Goal: Task Accomplishment & Management: Use online tool/utility

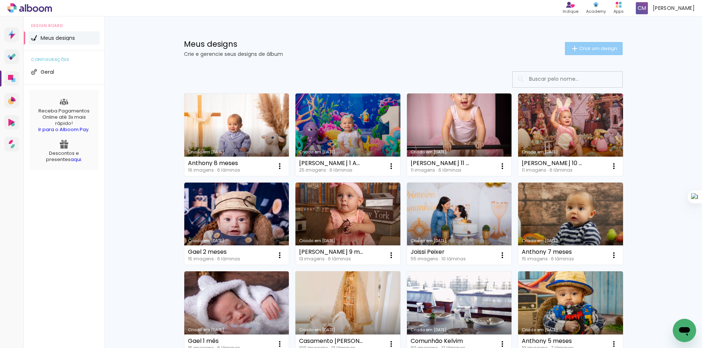
click at [596, 46] on span "Criar um design" at bounding box center [598, 48] width 38 height 5
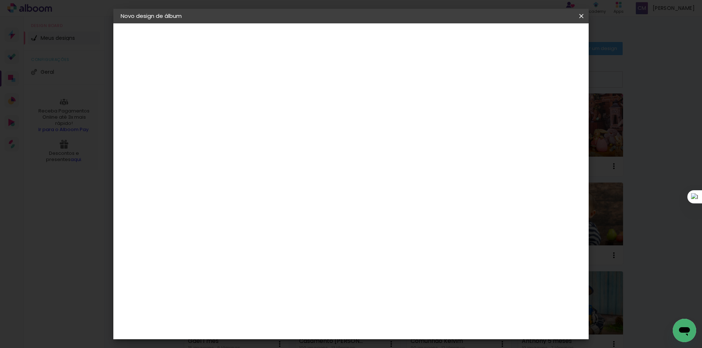
click at [240, 98] on input at bounding box center [240, 97] width 0 height 11
type input "Gael 3 meses"
type paper-input "Gael 3 meses"
click at [272, 86] on div "Informações Dê um título ao seu álbum. Avançar" at bounding box center [240, 54] width 64 height 62
click at [0, 0] on slot "Avançar" at bounding box center [0, 0] width 0 height 0
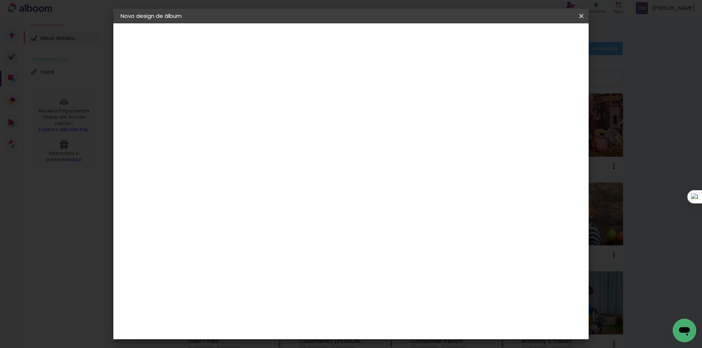
scroll to position [1462, 0]
click at [0, 0] on slot "Avançar" at bounding box center [0, 0] width 0 height 0
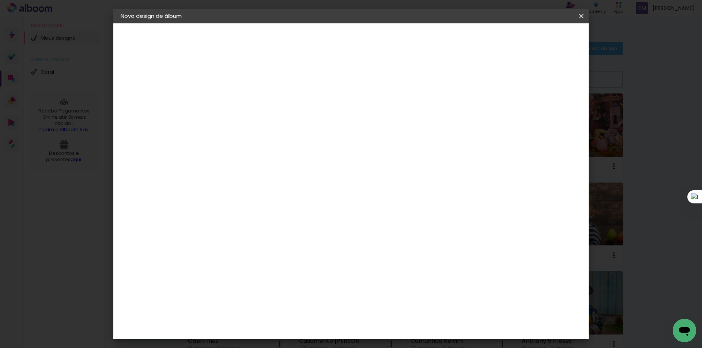
click at [341, 305] on span "20.3 × 30.5 cm" at bounding box center [328, 314] width 24 height 19
click at [359, 33] on paper-button "Avançar" at bounding box center [341, 39] width 36 height 12
click at [520, 41] on span "Iniciar design" at bounding box center [503, 38] width 33 height 5
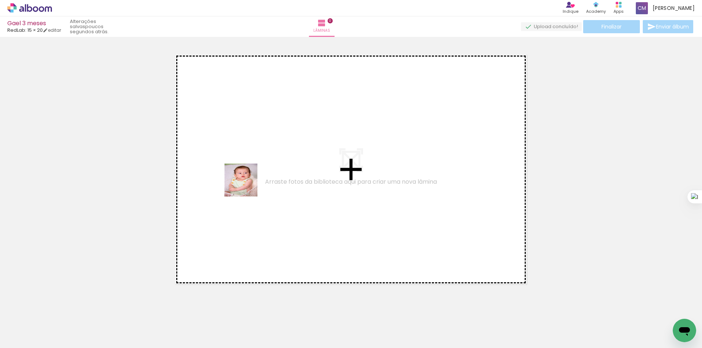
drag, startPoint x: 76, startPoint y: 323, endPoint x: 271, endPoint y: 167, distance: 249.1
click at [271, 167] on quentale-workspace at bounding box center [351, 174] width 702 height 348
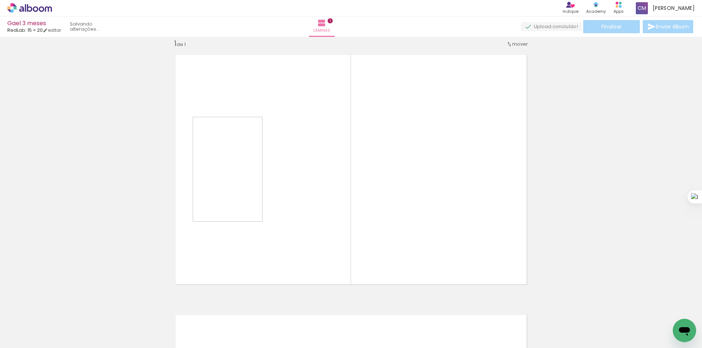
scroll to position [10, 0]
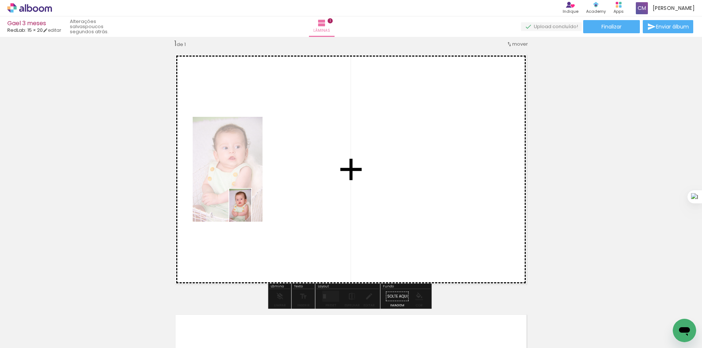
drag, startPoint x: 115, startPoint y: 324, endPoint x: 252, endPoint y: 210, distance: 178.0
click at [252, 210] on quentale-workspace at bounding box center [351, 174] width 702 height 348
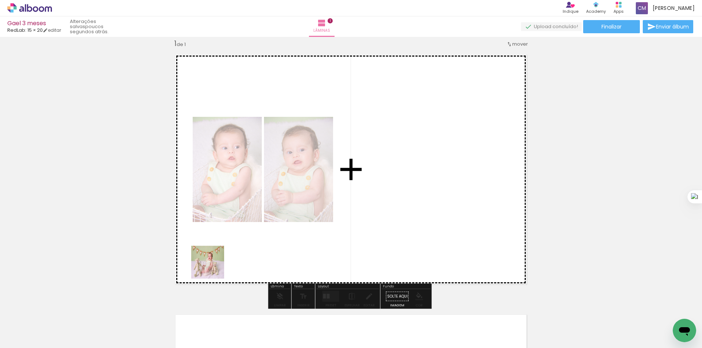
drag, startPoint x: 156, startPoint y: 332, endPoint x: 269, endPoint y: 228, distance: 153.9
click at [269, 228] on quentale-workspace at bounding box center [351, 174] width 702 height 348
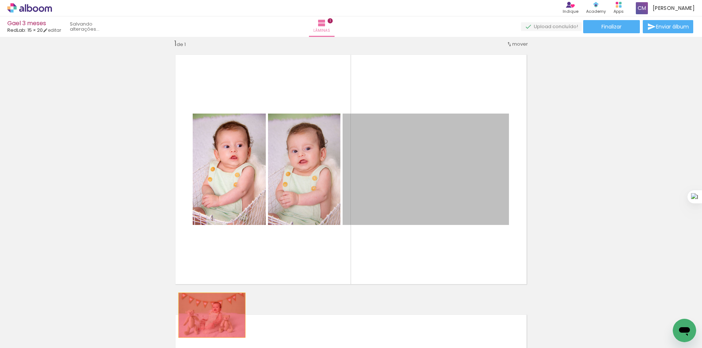
drag, startPoint x: 435, startPoint y: 193, endPoint x: 209, endPoint y: 316, distance: 256.9
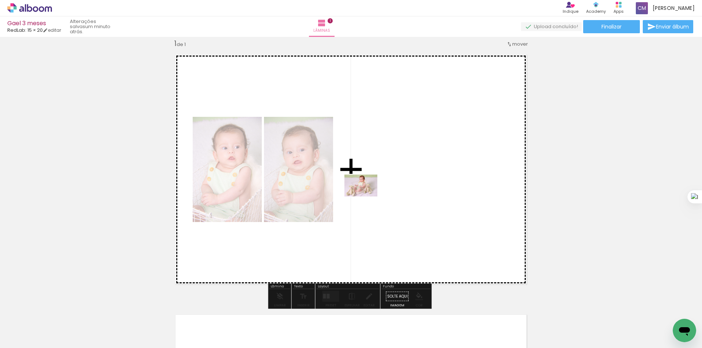
drag, startPoint x: 242, startPoint y: 330, endPoint x: 366, endPoint y: 197, distance: 182.3
click at [366, 197] on quentale-workspace at bounding box center [351, 174] width 702 height 348
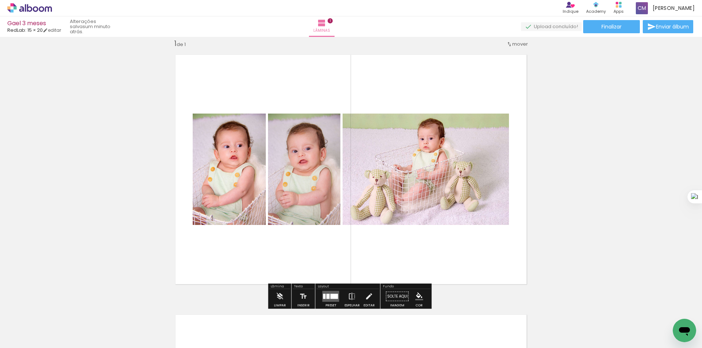
click at [330, 298] on div at bounding box center [334, 296] width 8 height 5
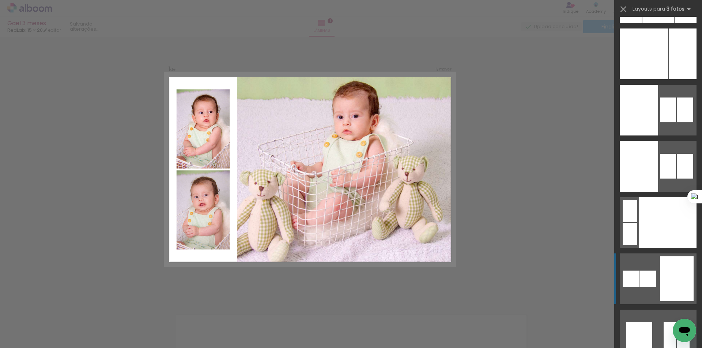
scroll to position [3444, 0]
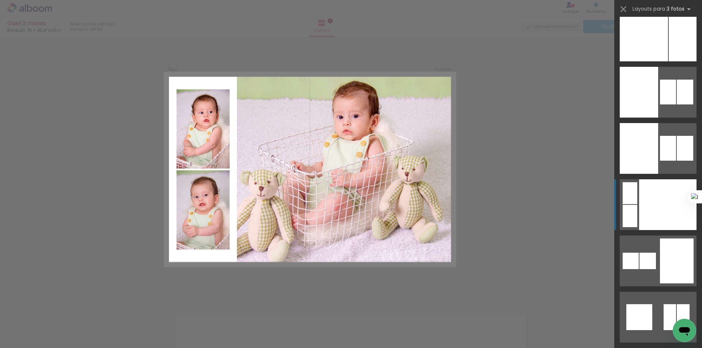
click at [668, 212] on div at bounding box center [667, 204] width 57 height 51
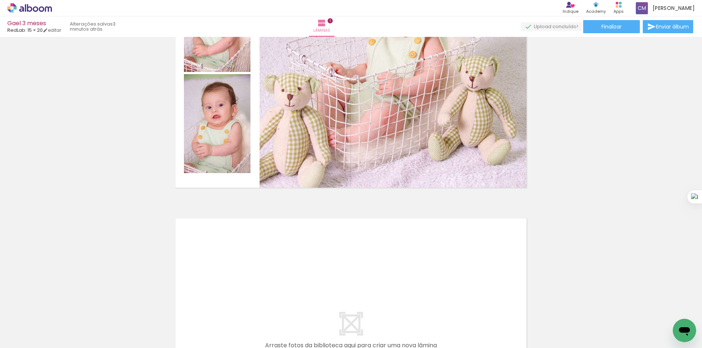
scroll to position [162, 0]
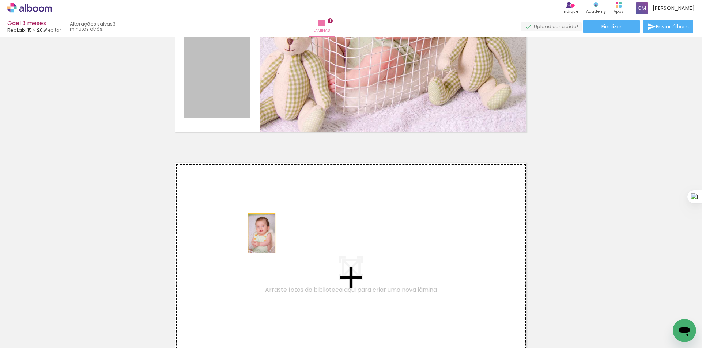
drag, startPoint x: 221, startPoint y: 105, endPoint x: 259, endPoint y: 233, distance: 134.1
click at [259, 233] on div "Inserir lâmina 1 de 1" at bounding box center [351, 138] width 702 height 521
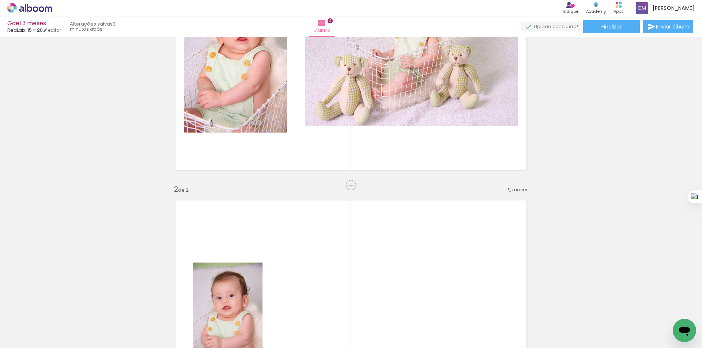
scroll to position [148, 0]
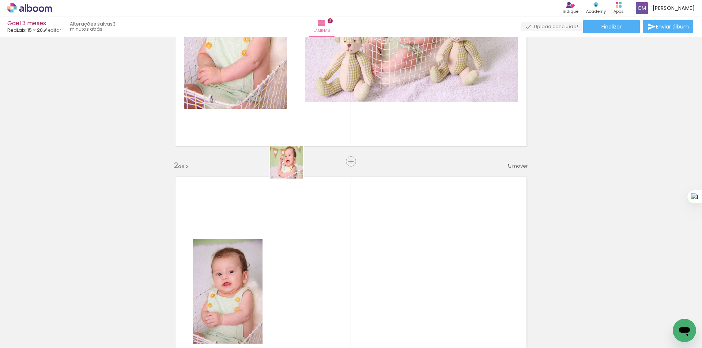
drag, startPoint x: 204, startPoint y: 329, endPoint x: 350, endPoint y: 89, distance: 280.9
click at [350, 89] on quentale-workspace at bounding box center [351, 174] width 702 height 348
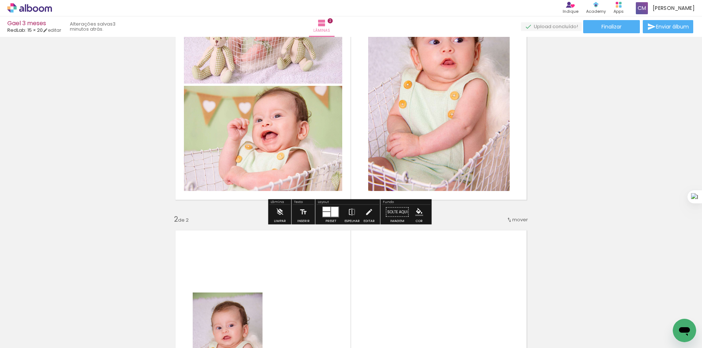
scroll to position [122, 0]
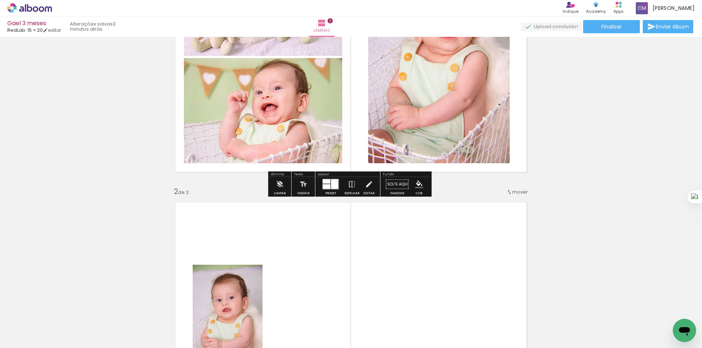
click at [331, 184] on div at bounding box center [334, 184] width 7 height 10
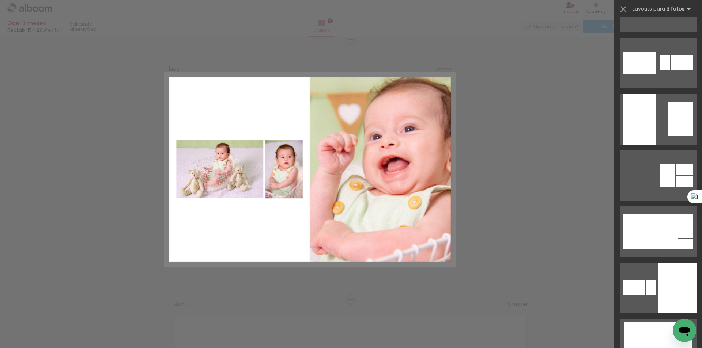
scroll to position [1401, 0]
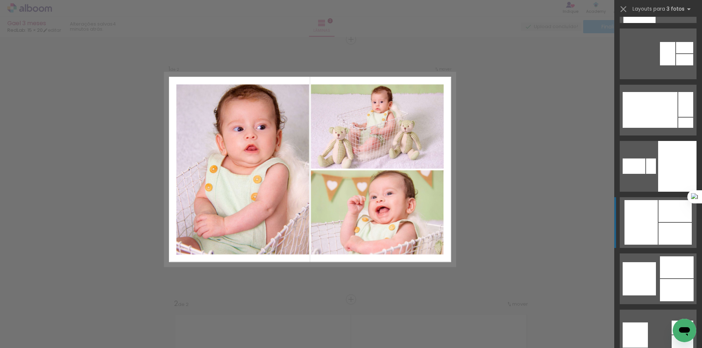
click at [662, 238] on div at bounding box center [674, 234] width 33 height 22
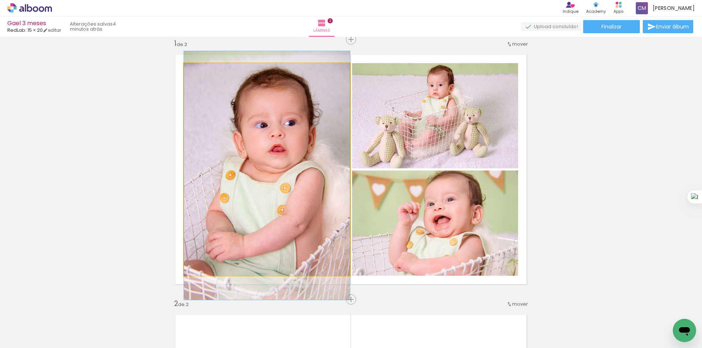
drag, startPoint x: 278, startPoint y: 176, endPoint x: 274, endPoint y: 182, distance: 7.4
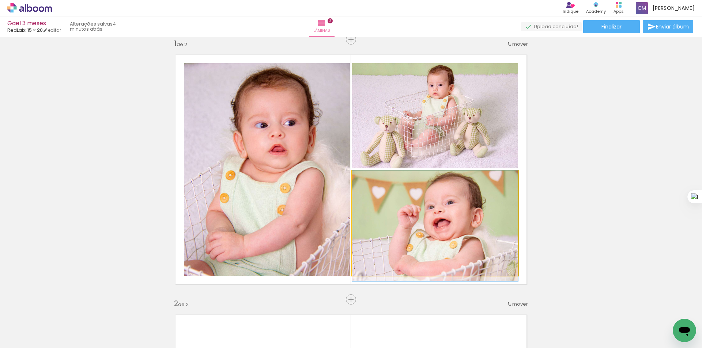
drag, startPoint x: 454, startPoint y: 205, endPoint x: 453, endPoint y: 216, distance: 11.0
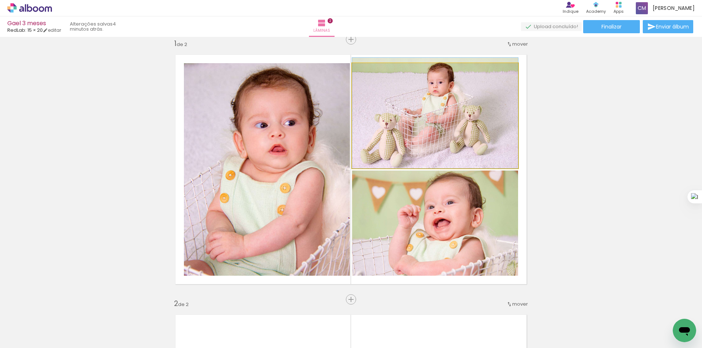
drag, startPoint x: 433, startPoint y: 114, endPoint x: 434, endPoint y: 97, distance: 16.9
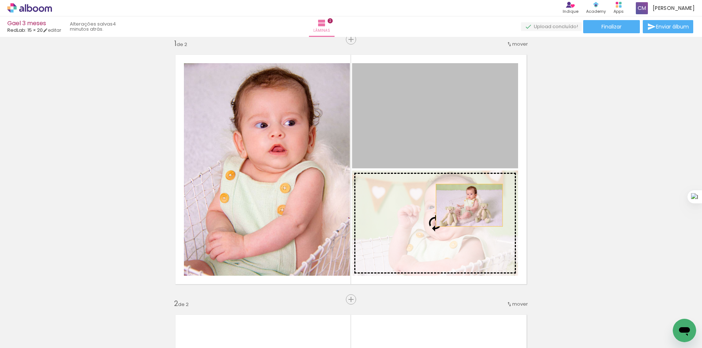
drag, startPoint x: 485, startPoint y: 105, endPoint x: 466, endPoint y: 205, distance: 102.2
click at [0, 0] on slot at bounding box center [0, 0] width 0 height 0
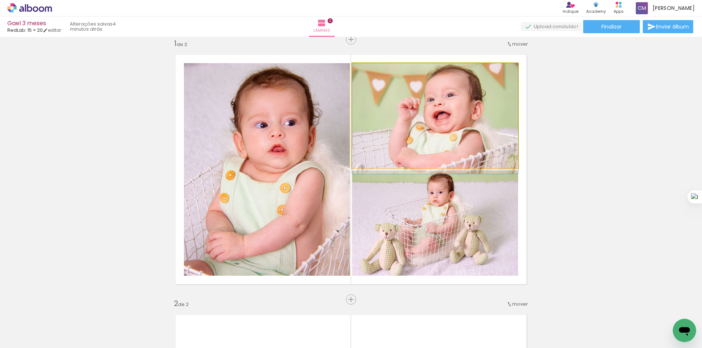
drag, startPoint x: 480, startPoint y: 123, endPoint x: 479, endPoint y: 128, distance: 4.8
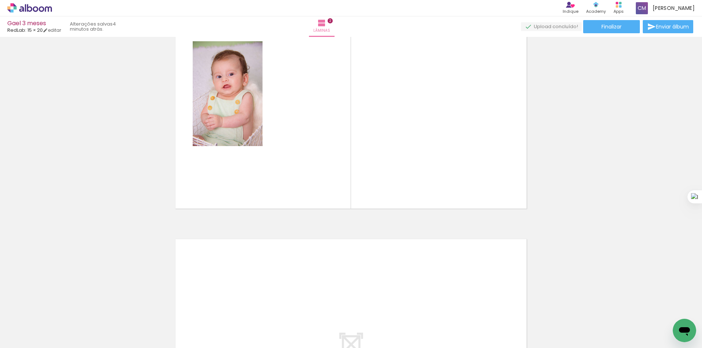
scroll to position [365, 0]
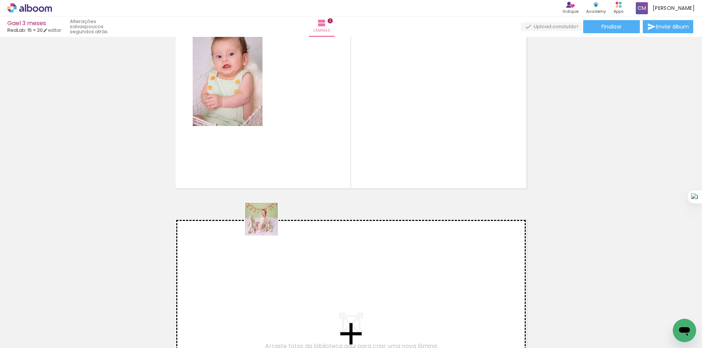
drag, startPoint x: 156, startPoint y: 327, endPoint x: 395, endPoint y: 141, distance: 302.5
click at [395, 141] on quentale-workspace at bounding box center [351, 174] width 702 height 348
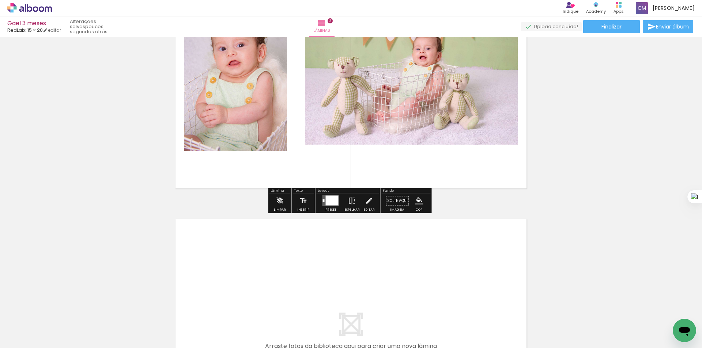
click at [331, 204] on div at bounding box center [332, 201] width 13 height 10
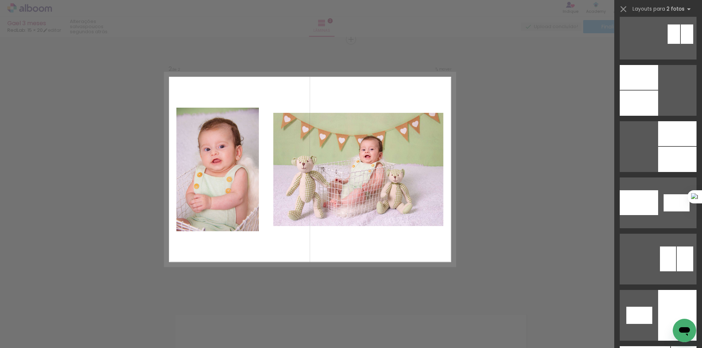
scroll to position [3876, 0]
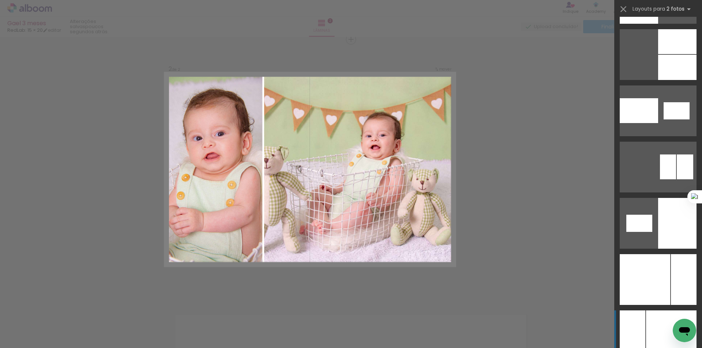
click at [666, 323] on div at bounding box center [671, 336] width 50 height 51
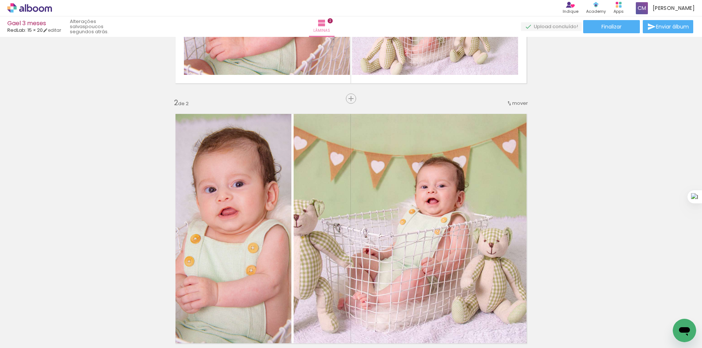
scroll to position [209, 0]
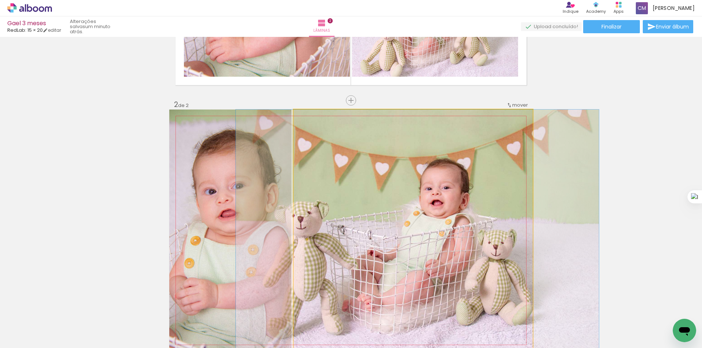
drag, startPoint x: 457, startPoint y: 204, endPoint x: 461, endPoint y: 215, distance: 11.5
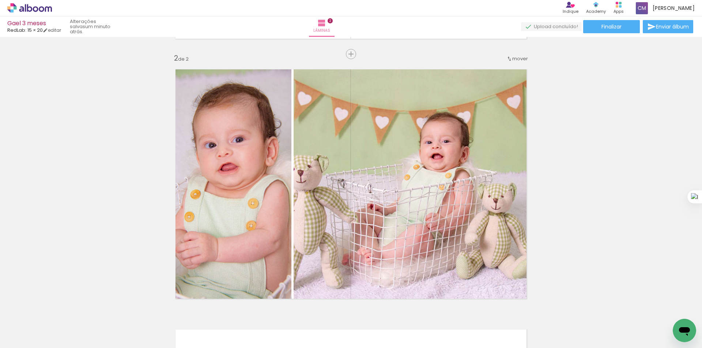
scroll to position [270, 0]
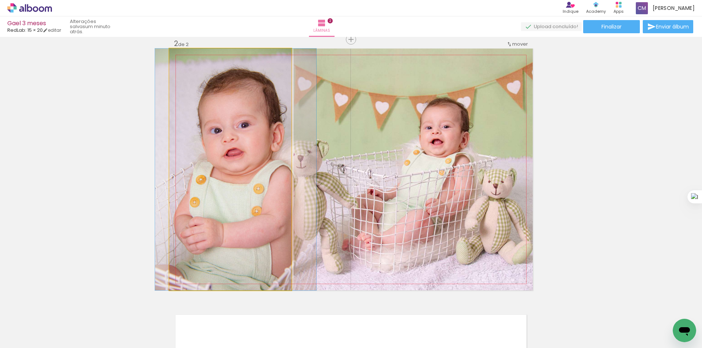
drag, startPoint x: 242, startPoint y: 165, endPoint x: 247, endPoint y: 167, distance: 6.0
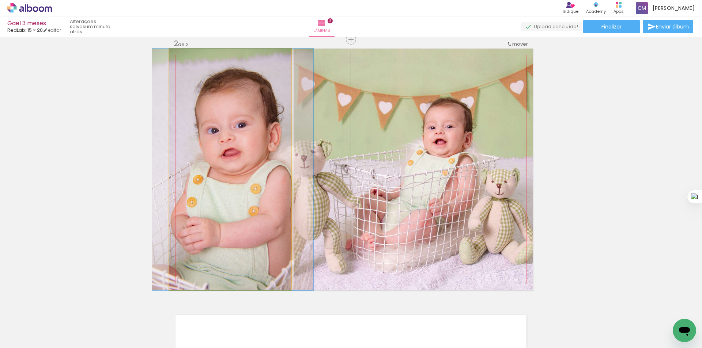
click at [256, 187] on quentale-photo at bounding box center [230, 170] width 122 height 242
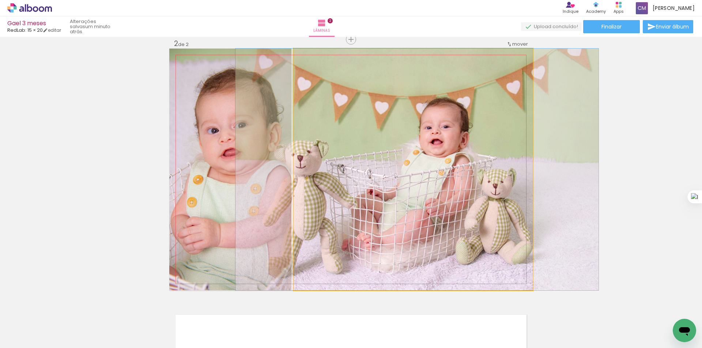
drag, startPoint x: 450, startPoint y: 182, endPoint x: 447, endPoint y: 183, distance: 4.1
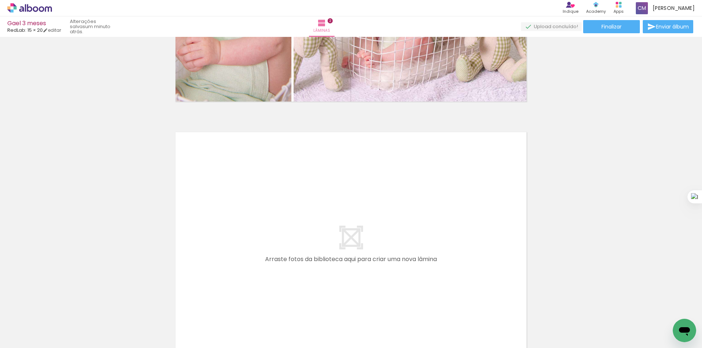
scroll to position [513, 0]
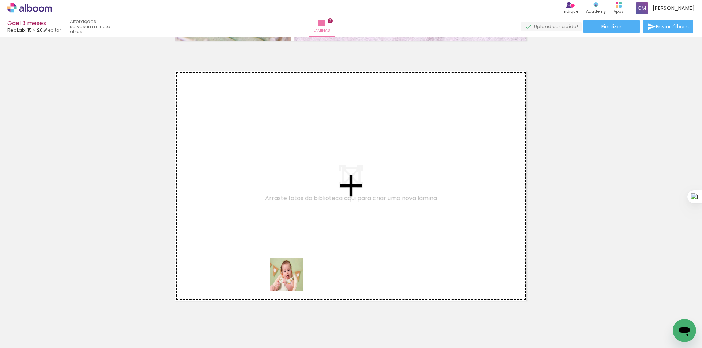
drag, startPoint x: 281, startPoint y: 323, endPoint x: 307, endPoint y: 229, distance: 98.1
click at [307, 229] on quentale-workspace at bounding box center [351, 174] width 702 height 348
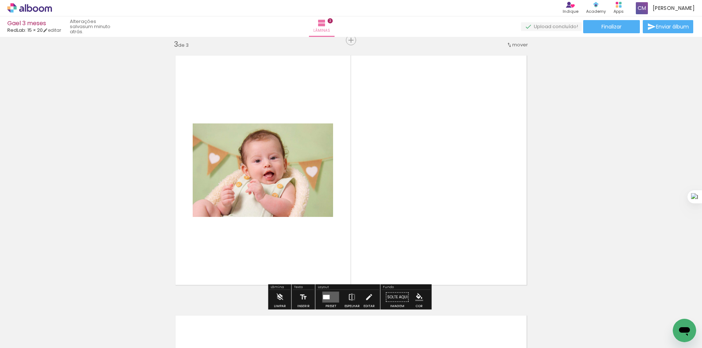
scroll to position [530, 0]
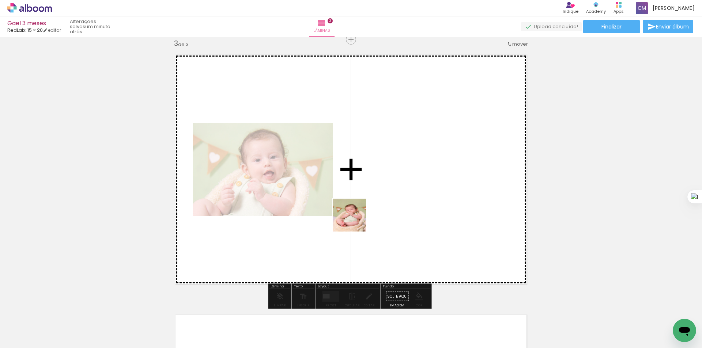
drag, startPoint x: 324, startPoint y: 330, endPoint x: 355, endPoint y: 221, distance: 113.1
click at [355, 221] on quentale-workspace at bounding box center [351, 174] width 702 height 348
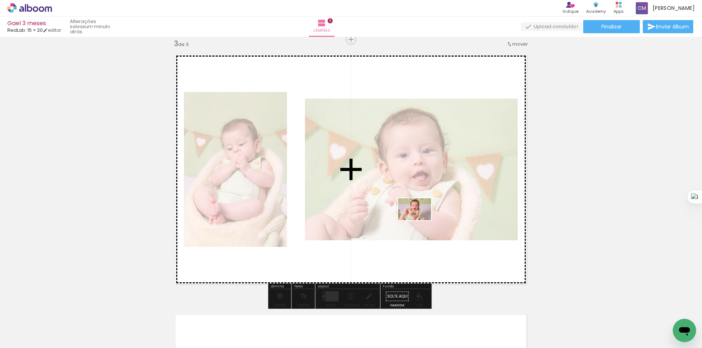
drag, startPoint x: 403, startPoint y: 331, endPoint x: 420, endPoint y: 220, distance: 112.0
click at [420, 220] on quentale-workspace at bounding box center [351, 174] width 702 height 348
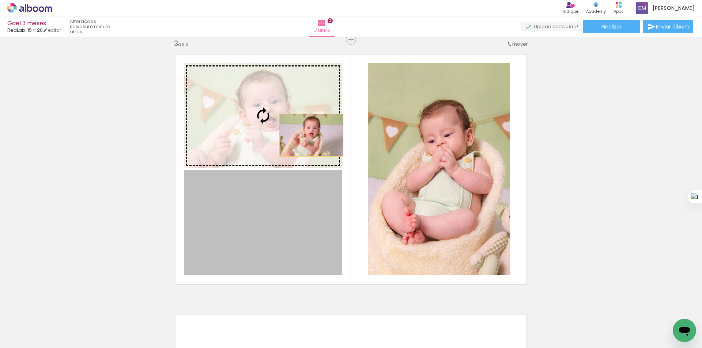
drag, startPoint x: 313, startPoint y: 223, endPoint x: 308, endPoint y: 95, distance: 128.7
click at [0, 0] on slot at bounding box center [0, 0] width 0 height 0
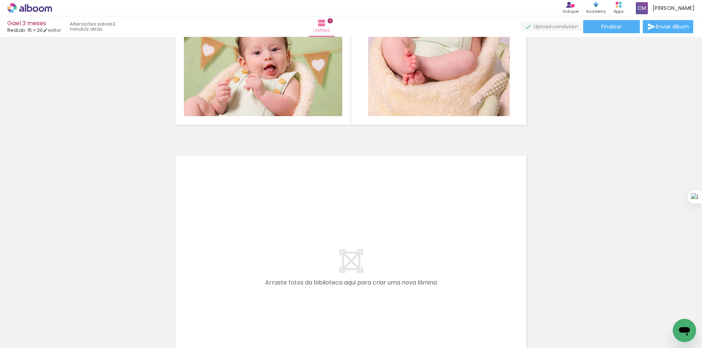
scroll to position [713, 0]
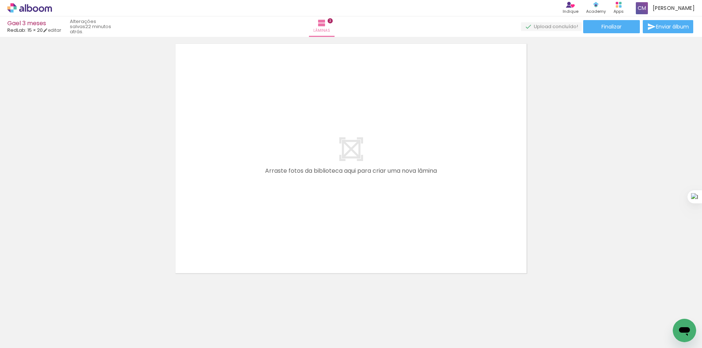
scroll to position [804, 0]
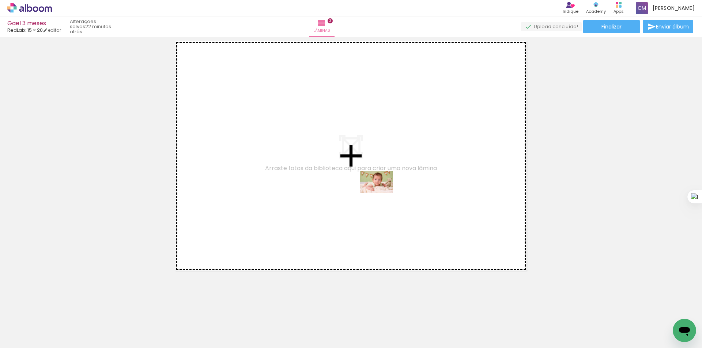
drag, startPoint x: 484, startPoint y: 326, endPoint x: 382, endPoint y: 193, distance: 167.8
click at [382, 193] on quentale-workspace at bounding box center [351, 174] width 702 height 348
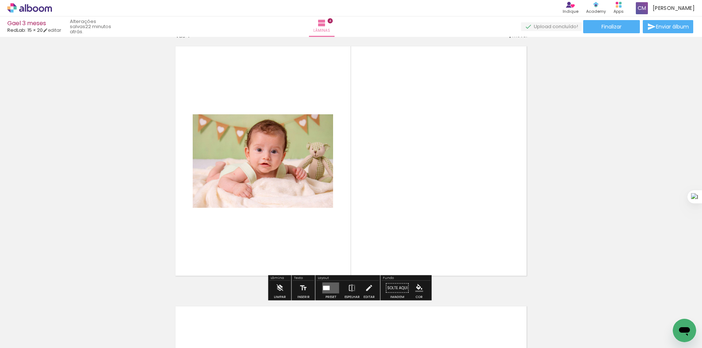
scroll to position [790, 0]
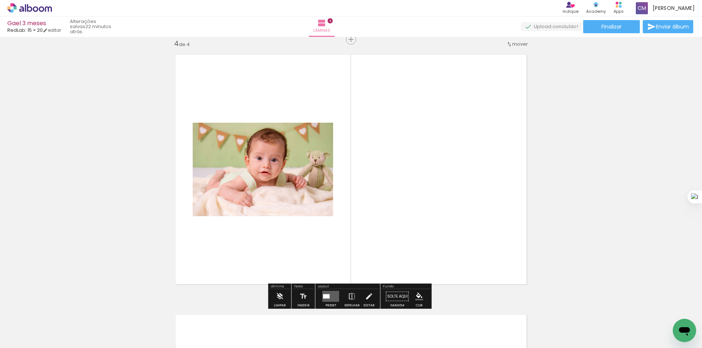
click at [327, 294] on quentale-layouter at bounding box center [330, 296] width 17 height 11
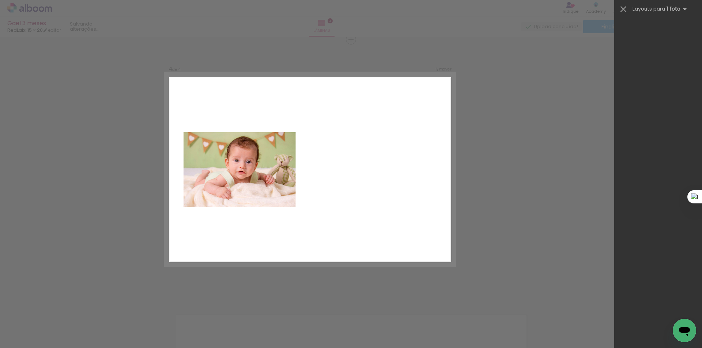
scroll to position [0, 0]
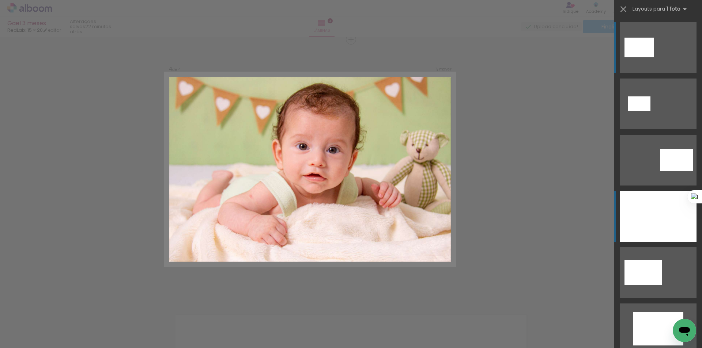
click at [646, 203] on div at bounding box center [657, 216] width 77 height 51
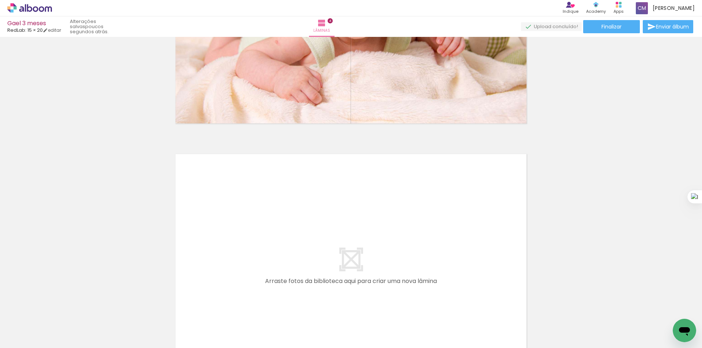
scroll to position [975, 0]
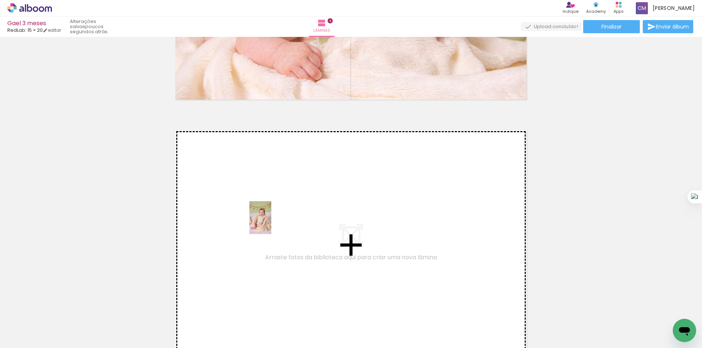
drag, startPoint x: 361, startPoint y: 334, endPoint x: 271, endPoint y: 223, distance: 142.8
click at [271, 223] on quentale-workspace at bounding box center [351, 174] width 702 height 348
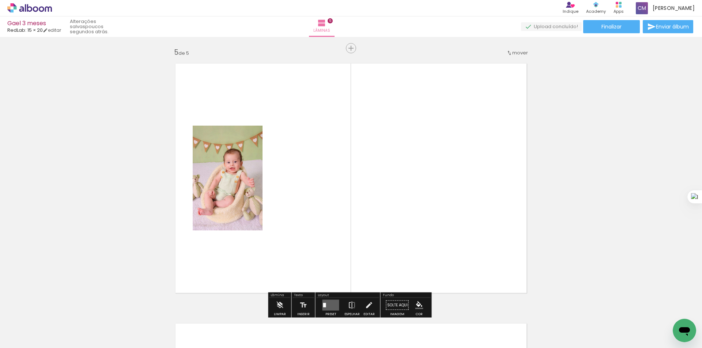
scroll to position [1050, 0]
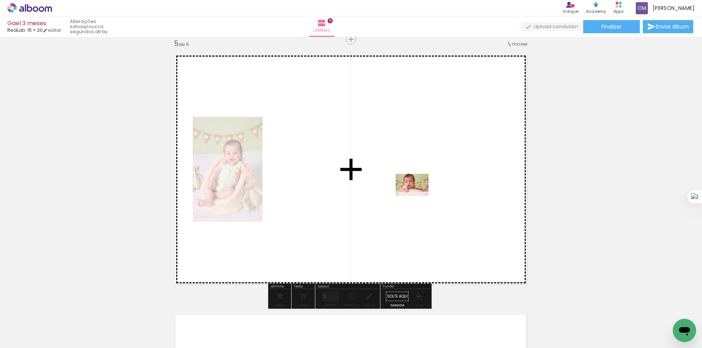
drag, startPoint x: 443, startPoint y: 331, endPoint x: 417, endPoint y: 195, distance: 138.3
click at [417, 195] on quentale-workspace at bounding box center [351, 174] width 702 height 348
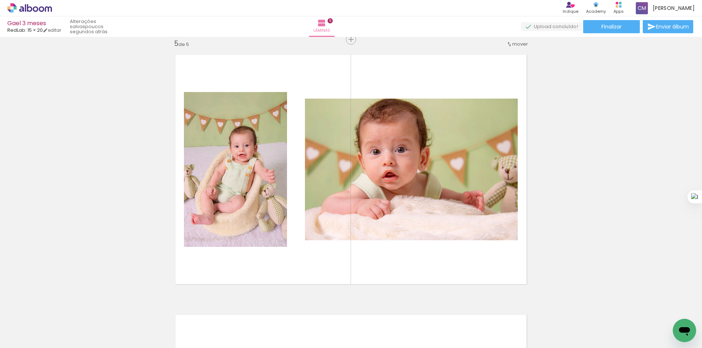
scroll to position [1111, 0]
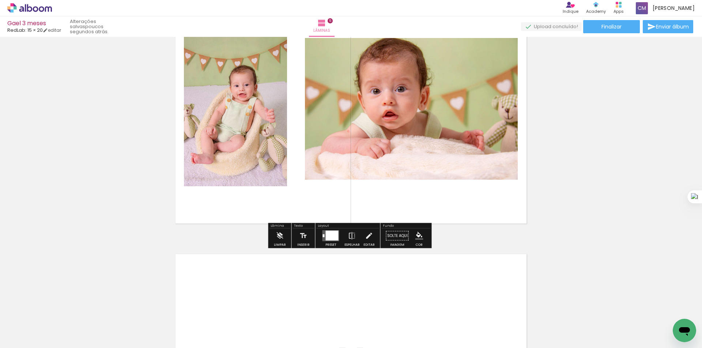
click at [329, 239] on div at bounding box center [332, 236] width 13 height 10
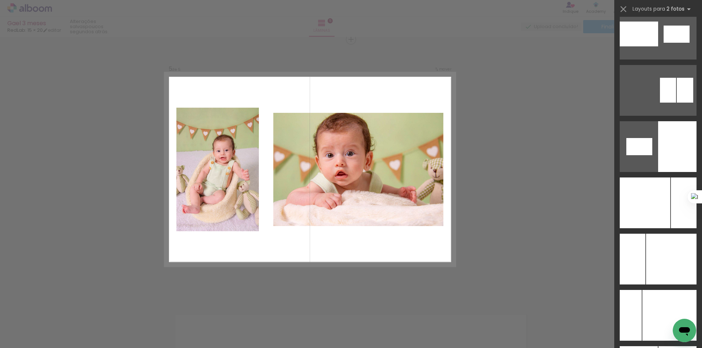
scroll to position [3989, 0]
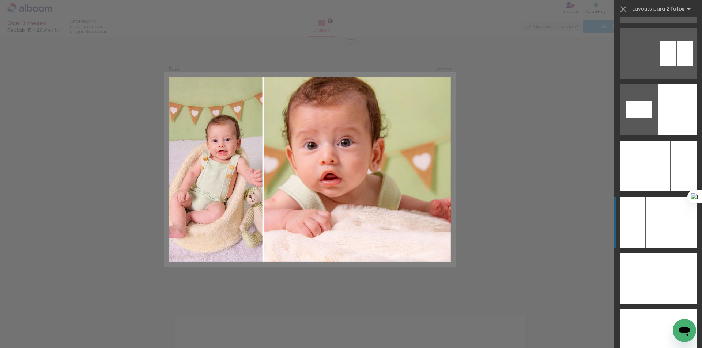
click at [664, 238] on div at bounding box center [671, 222] width 50 height 51
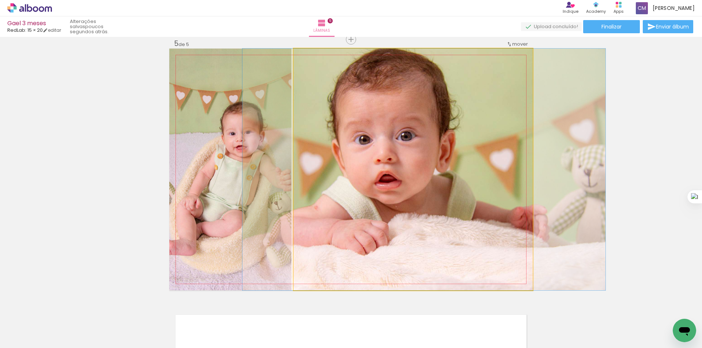
drag, startPoint x: 430, startPoint y: 186, endPoint x: 441, endPoint y: 189, distance: 11.3
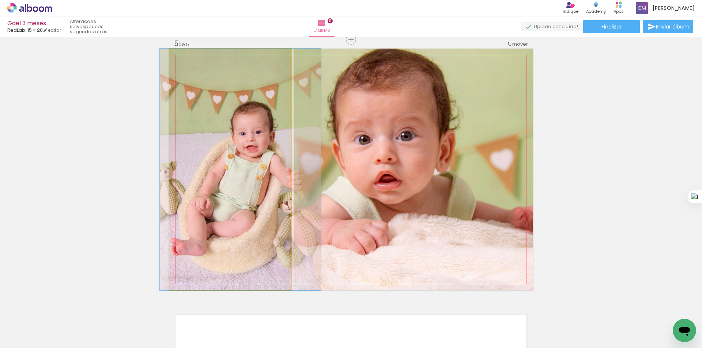
drag, startPoint x: 251, startPoint y: 158, endPoint x: 261, endPoint y: 157, distance: 10.3
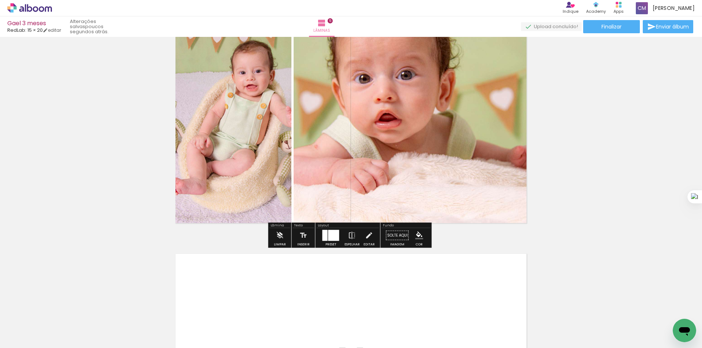
scroll to position [1050, 0]
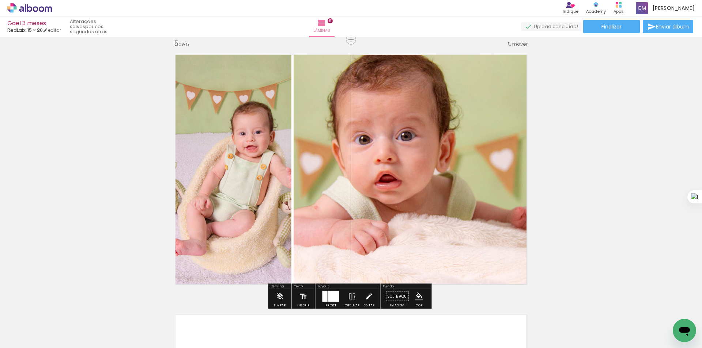
click at [328, 296] on div at bounding box center [333, 296] width 11 height 11
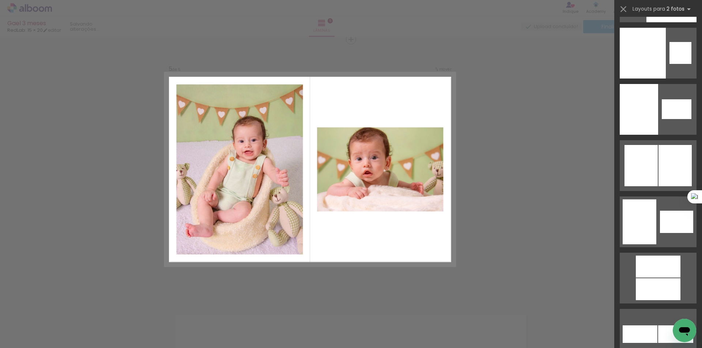
scroll to position [4834, 0]
click at [656, 215] on quentale-layouter at bounding box center [657, 221] width 77 height 51
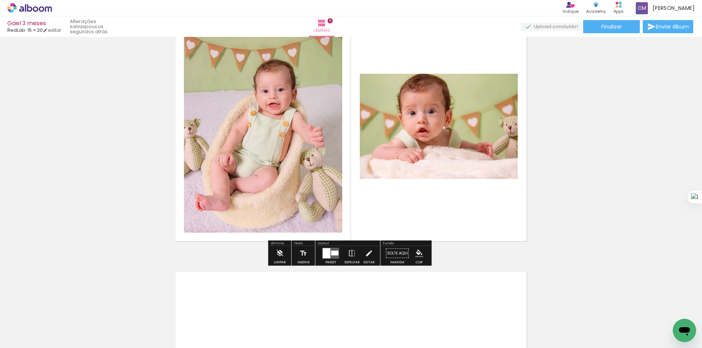
scroll to position [1111, 0]
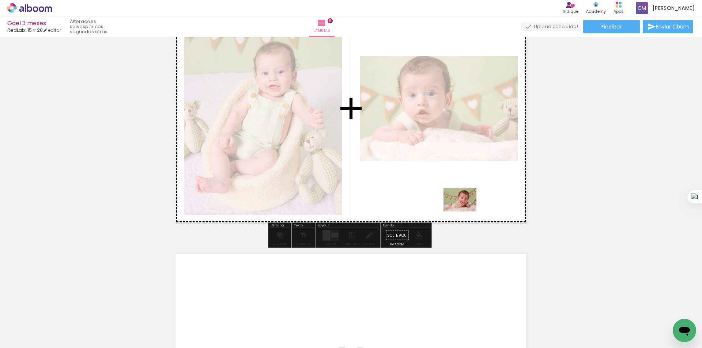
drag, startPoint x: 525, startPoint y: 333, endPoint x: 465, endPoint y: 210, distance: 136.5
click at [465, 210] on quentale-workspace at bounding box center [351, 174] width 702 height 348
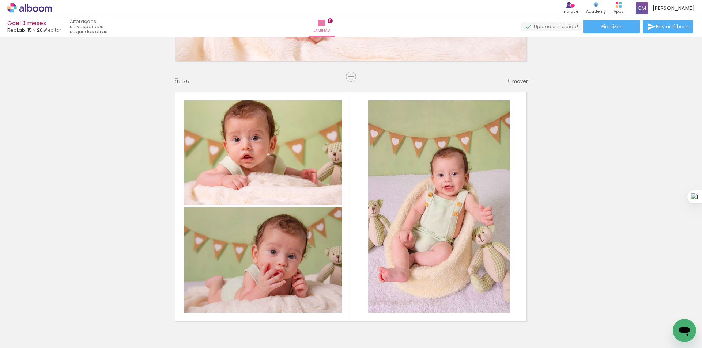
scroll to position [1050, 0]
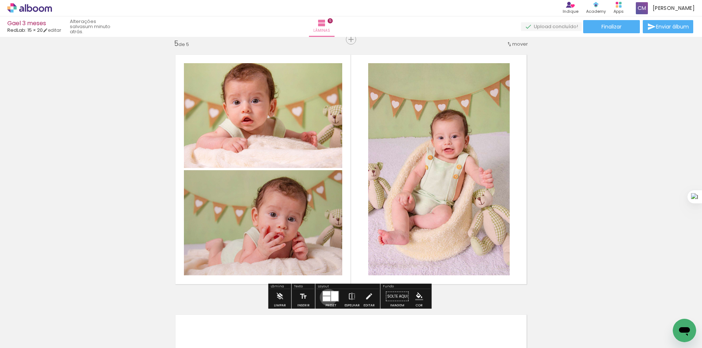
click at [326, 297] on div at bounding box center [327, 299] width 8 height 5
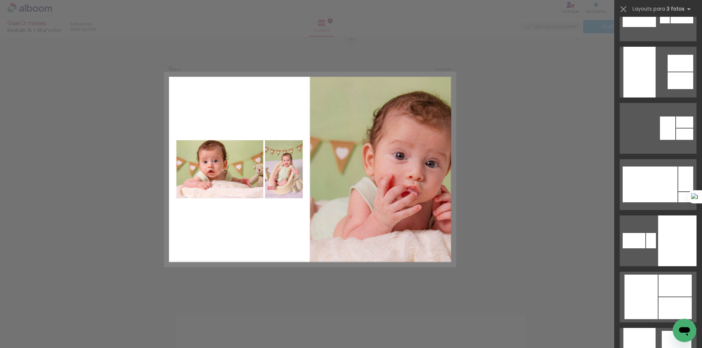
scroll to position [1340, 0]
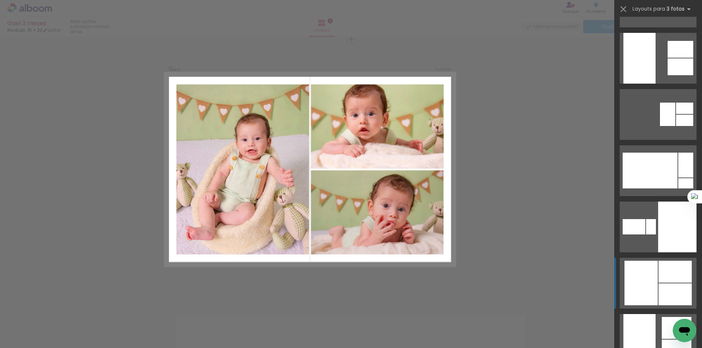
click at [662, 278] on div at bounding box center [674, 272] width 33 height 22
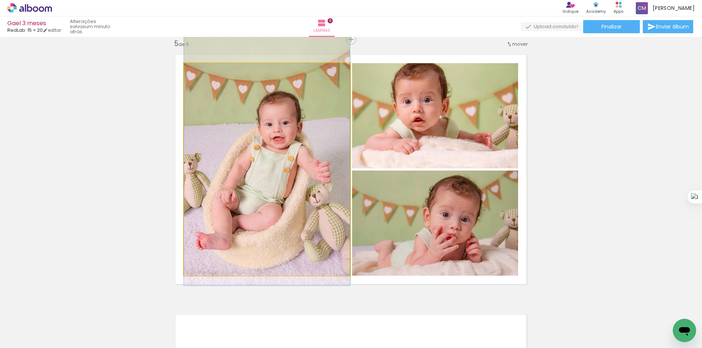
drag, startPoint x: 293, startPoint y: 193, endPoint x: 307, endPoint y: 185, distance: 16.4
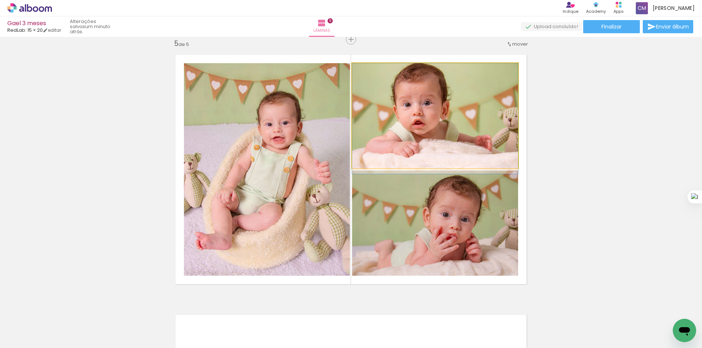
drag, startPoint x: 419, startPoint y: 137, endPoint x: 421, endPoint y: 155, distance: 17.3
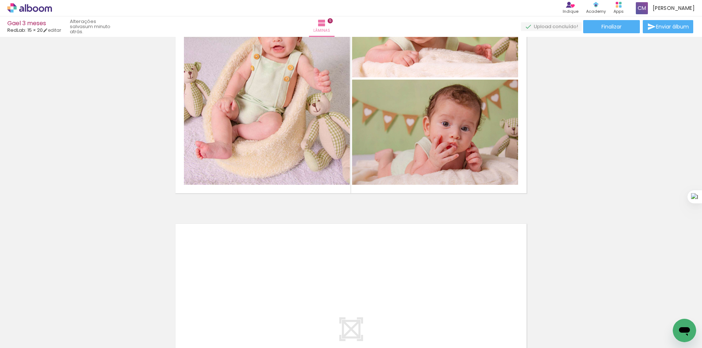
scroll to position [1263, 0]
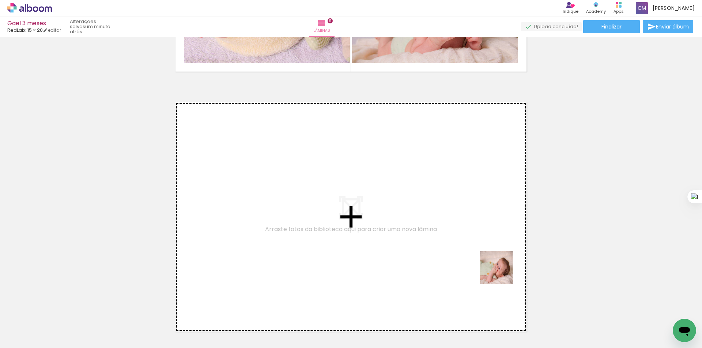
drag, startPoint x: 542, startPoint y: 304, endPoint x: 399, endPoint y: 202, distance: 176.0
click at [399, 202] on quentale-workspace at bounding box center [351, 174] width 702 height 348
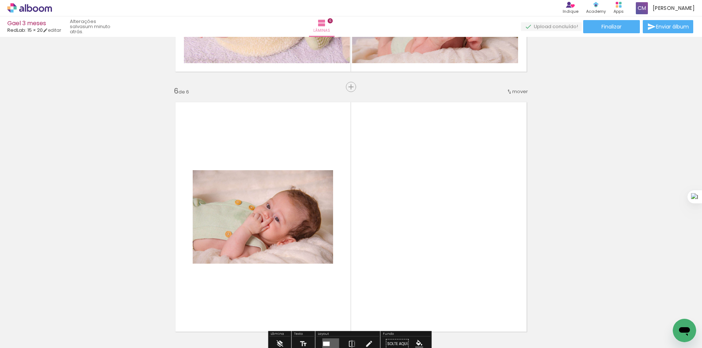
scroll to position [1310, 0]
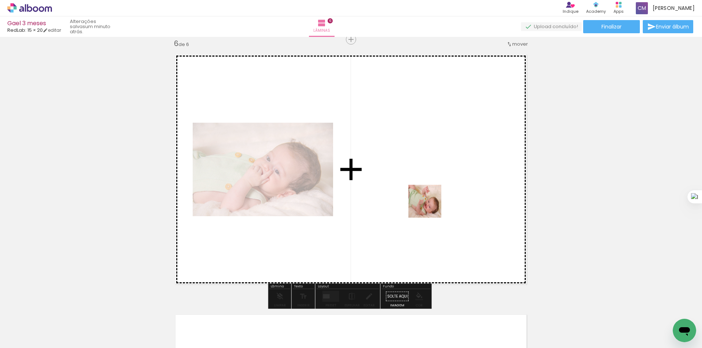
drag, startPoint x: 611, startPoint y: 327, endPoint x: 408, endPoint y: 187, distance: 246.7
click at [408, 187] on quentale-workspace at bounding box center [351, 174] width 702 height 348
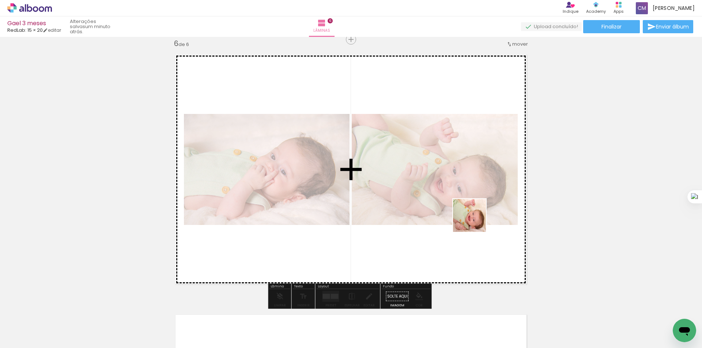
drag, startPoint x: 657, startPoint y: 328, endPoint x: 445, endPoint y: 207, distance: 244.4
click at [445, 207] on quentale-workspace at bounding box center [351, 174] width 702 height 348
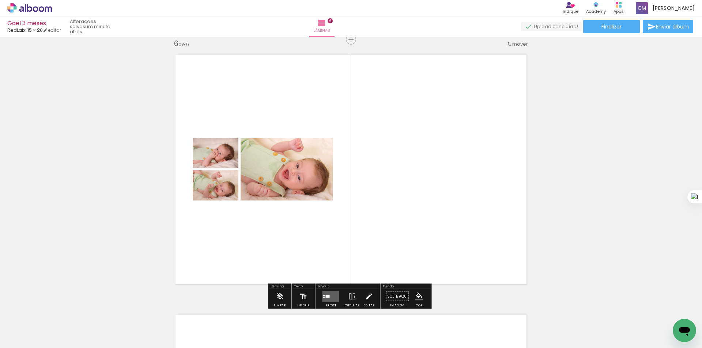
click at [326, 297] on div at bounding box center [328, 296] width 4 height 3
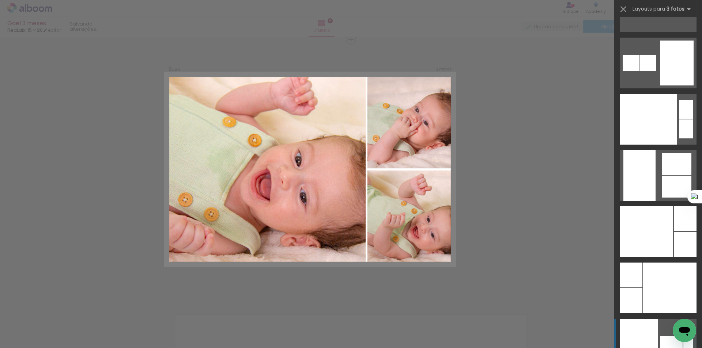
scroll to position [5116, 0]
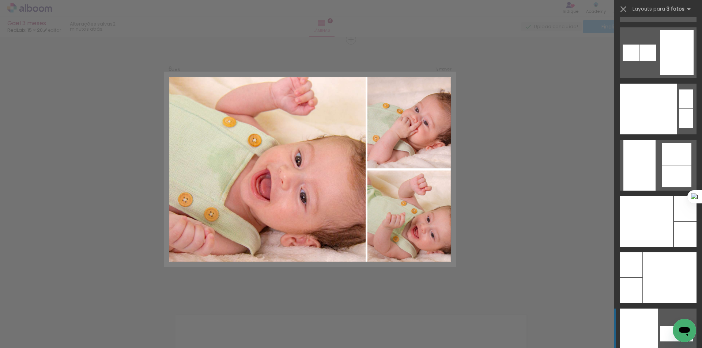
click at [662, 219] on div at bounding box center [645, 221] width 53 height 51
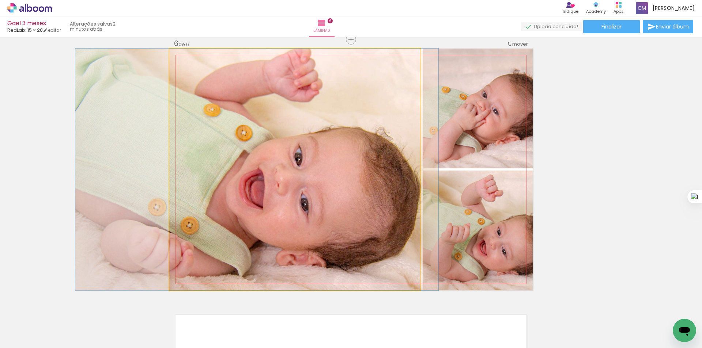
drag, startPoint x: 330, startPoint y: 194, endPoint x: 292, endPoint y: 187, distance: 38.6
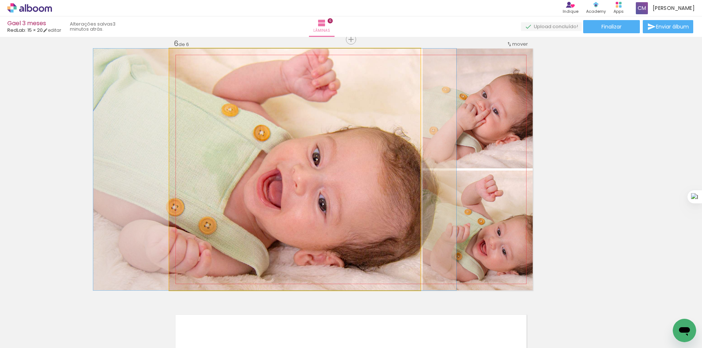
drag, startPoint x: 292, startPoint y: 187, endPoint x: 309, endPoint y: 187, distance: 17.9
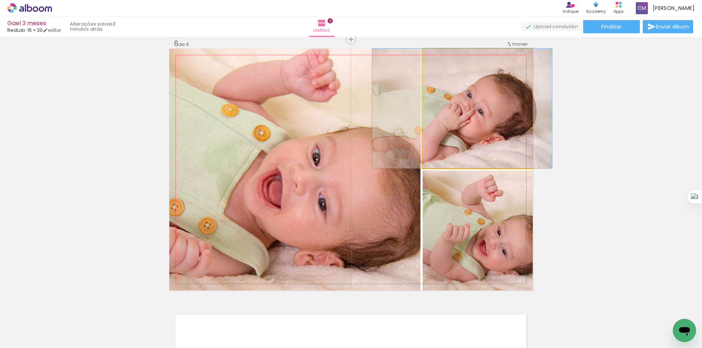
drag, startPoint x: 489, startPoint y: 124, endPoint x: 473, endPoint y: 125, distance: 15.4
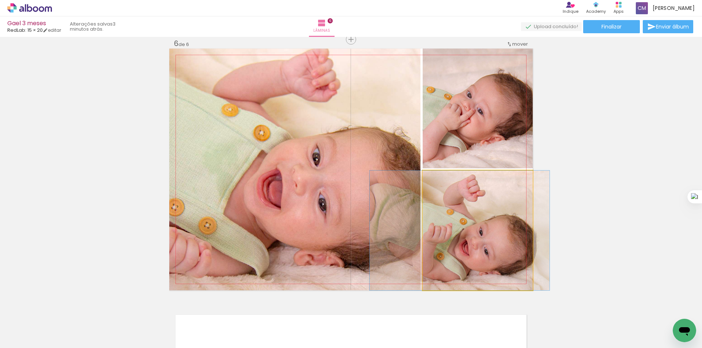
drag, startPoint x: 509, startPoint y: 249, endPoint x: 490, endPoint y: 249, distance: 18.3
drag, startPoint x: 439, startPoint y: 180, endPoint x: 422, endPoint y: 182, distance: 17.6
type paper-slider "100"
click at [425, 182] on div at bounding box center [450, 178] width 51 height 11
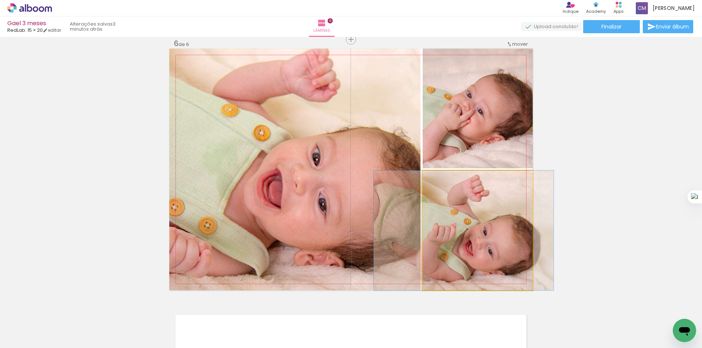
drag, startPoint x: 493, startPoint y: 228, endPoint x: 498, endPoint y: 228, distance: 4.4
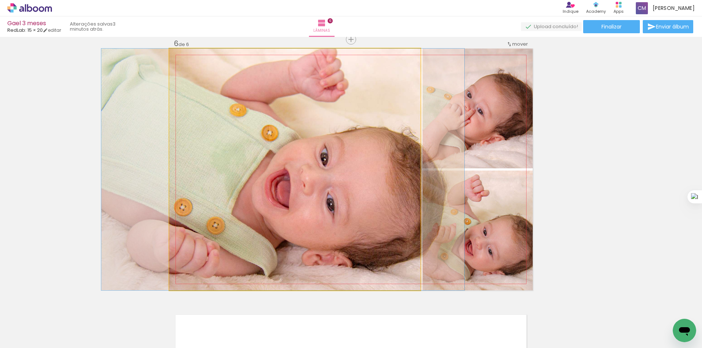
drag, startPoint x: 330, startPoint y: 193, endPoint x: 338, endPoint y: 193, distance: 8.0
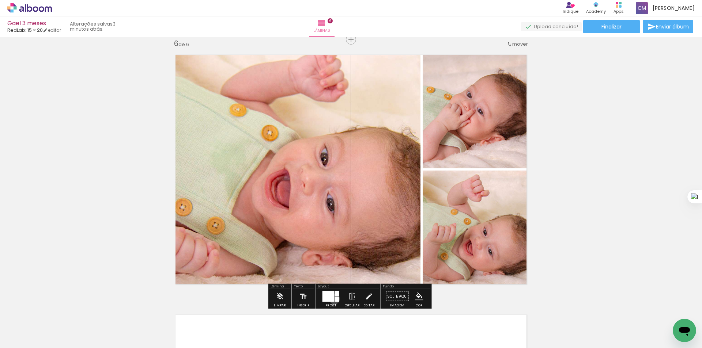
click at [335, 299] on div at bounding box center [337, 299] width 4 height 5
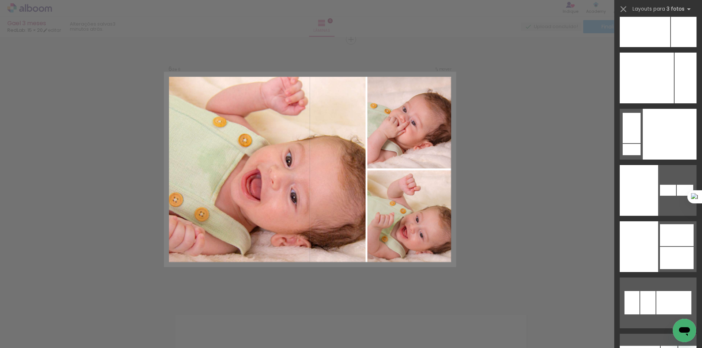
scroll to position [7201, 0]
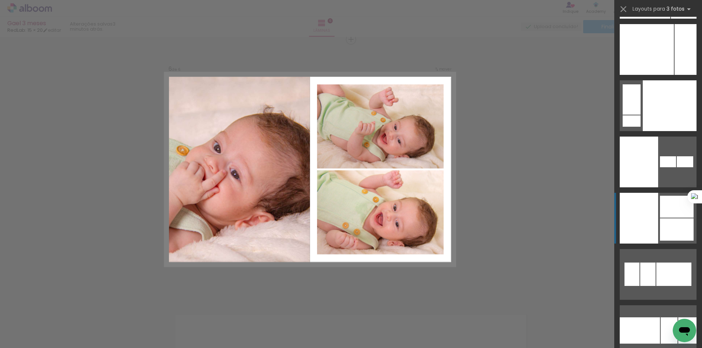
click at [668, 226] on div at bounding box center [677, 230] width 34 height 22
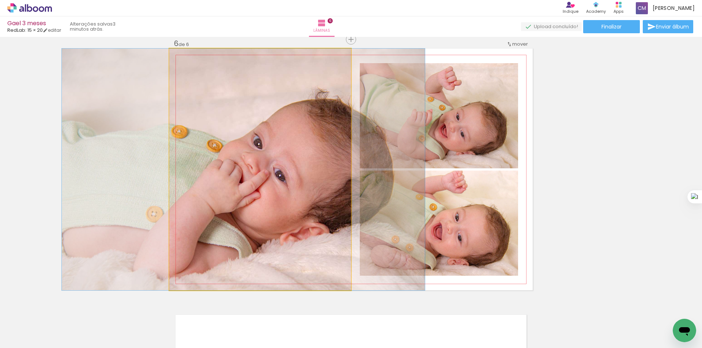
drag, startPoint x: 278, startPoint y: 190, endPoint x: 299, endPoint y: 182, distance: 22.3
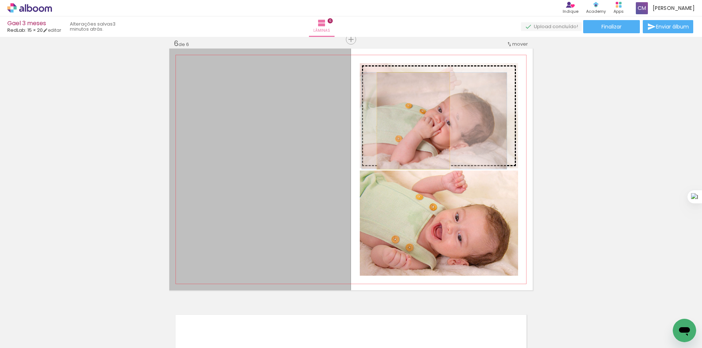
drag, startPoint x: 278, startPoint y: 181, endPoint x: 410, endPoint y: 121, distance: 145.0
click at [0, 0] on slot at bounding box center [0, 0] width 0 height 0
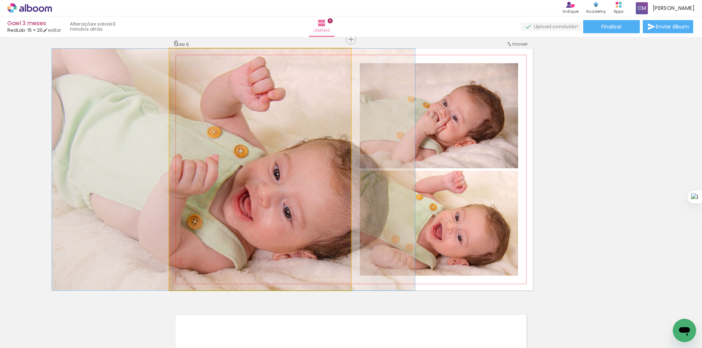
drag, startPoint x: 289, startPoint y: 187, endPoint x: 263, endPoint y: 176, distance: 28.3
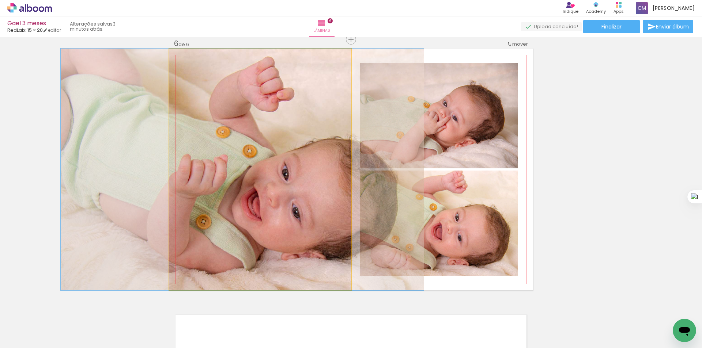
drag, startPoint x: 267, startPoint y: 176, endPoint x: 273, endPoint y: 177, distance: 6.6
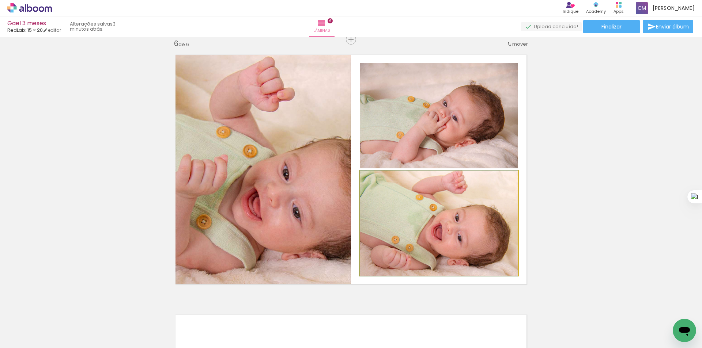
drag, startPoint x: 432, startPoint y: 219, endPoint x: 439, endPoint y: 220, distance: 7.3
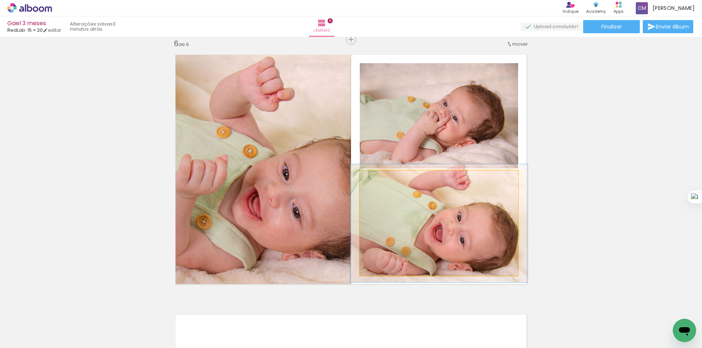
type paper-slider "113"
click at [379, 181] on div at bounding box center [380, 178] width 12 height 12
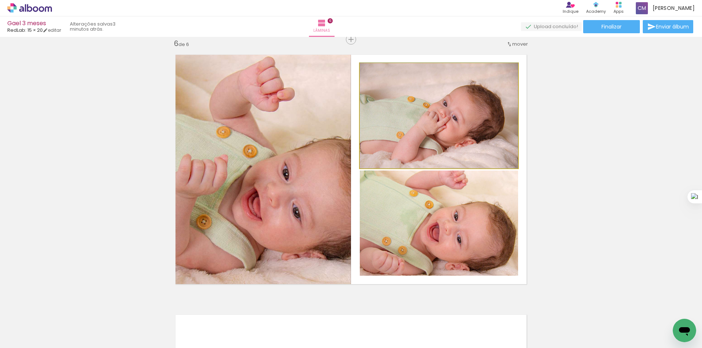
click at [471, 117] on quentale-photo at bounding box center [439, 115] width 158 height 105
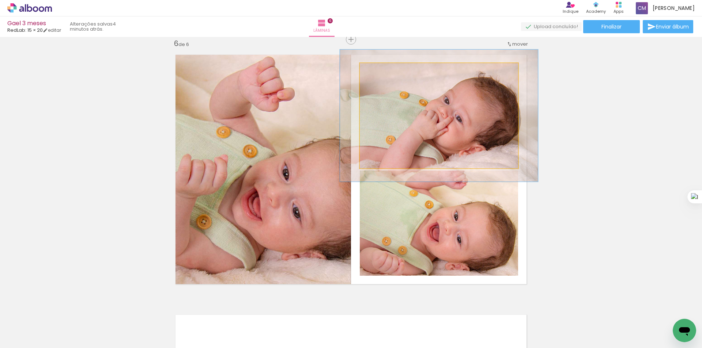
drag, startPoint x: 380, startPoint y: 72, endPoint x: 391, endPoint y: 79, distance: 13.8
click at [386, 75] on div at bounding box center [383, 71] width 12 height 12
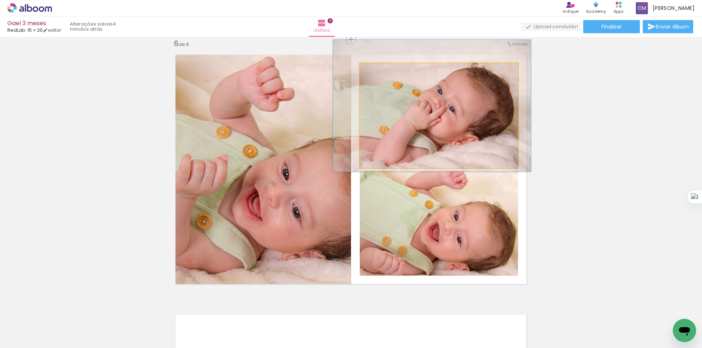
drag, startPoint x: 420, startPoint y: 127, endPoint x: 413, endPoint y: 117, distance: 12.1
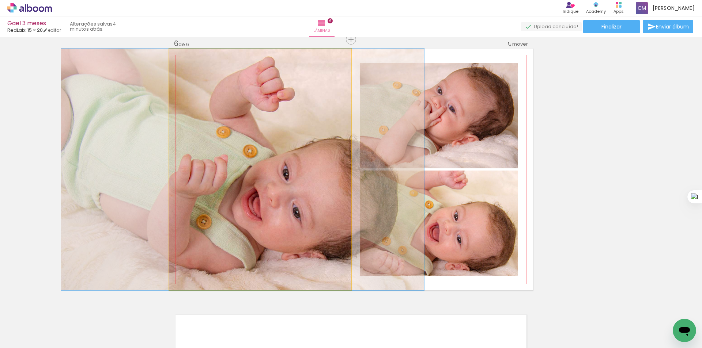
click at [320, 174] on quentale-photo at bounding box center [260, 170] width 182 height 242
click at [311, 174] on quentale-photo at bounding box center [260, 170] width 182 height 242
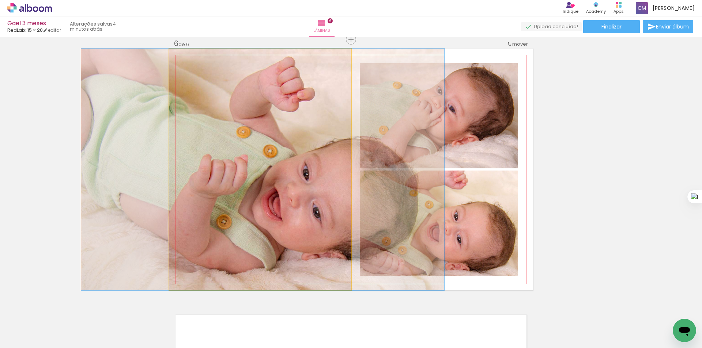
drag, startPoint x: 238, startPoint y: 128, endPoint x: 258, endPoint y: 151, distance: 30.6
drag, startPoint x: 258, startPoint y: 151, endPoint x: 236, endPoint y: 145, distance: 22.8
click at [236, 145] on quentale-photo at bounding box center [260, 170] width 182 height 242
drag, startPoint x: 187, startPoint y: 56, endPoint x: 153, endPoint y: 64, distance: 35.7
click at [169, 63] on quentale-photo at bounding box center [260, 170] width 182 height 242
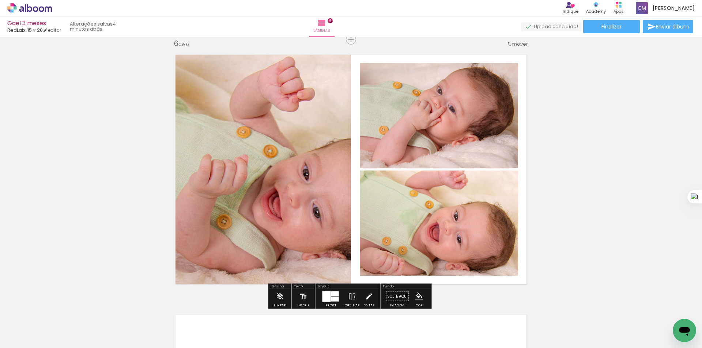
drag, startPoint x: 264, startPoint y: 144, endPoint x: 679, endPoint y: 172, distance: 415.7
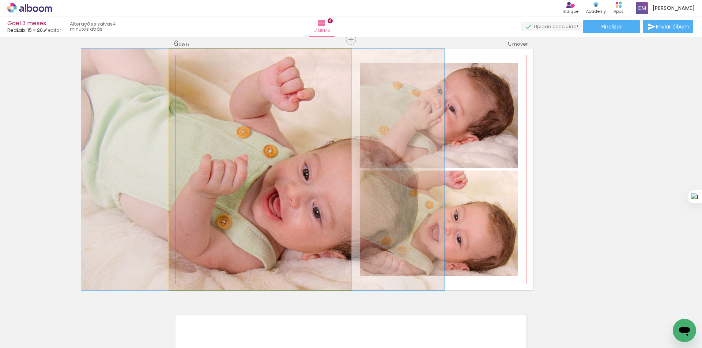
click at [284, 220] on quentale-photo at bounding box center [260, 170] width 182 height 242
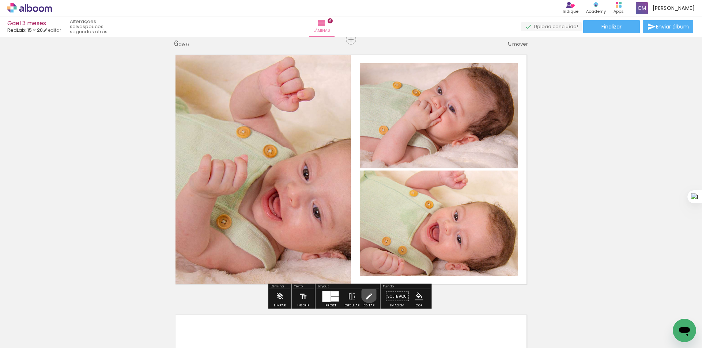
click at [366, 295] on iron-icon at bounding box center [369, 296] width 8 height 15
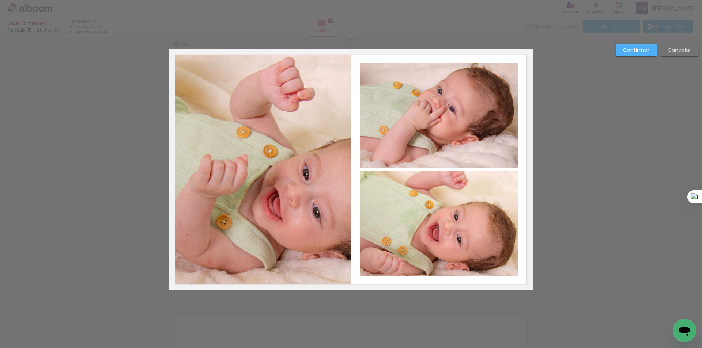
click at [264, 160] on quentale-photo at bounding box center [260, 170] width 182 height 242
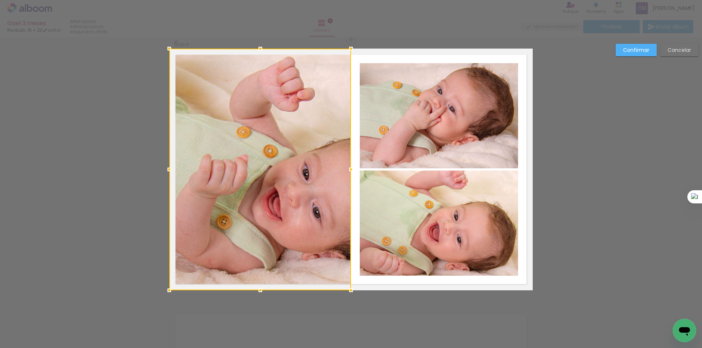
drag, startPoint x: 264, startPoint y: 160, endPoint x: 270, endPoint y: 156, distance: 7.4
click at [270, 156] on div at bounding box center [260, 170] width 182 height 242
click at [216, 217] on div at bounding box center [260, 170] width 182 height 242
click at [269, 159] on div at bounding box center [260, 170] width 182 height 242
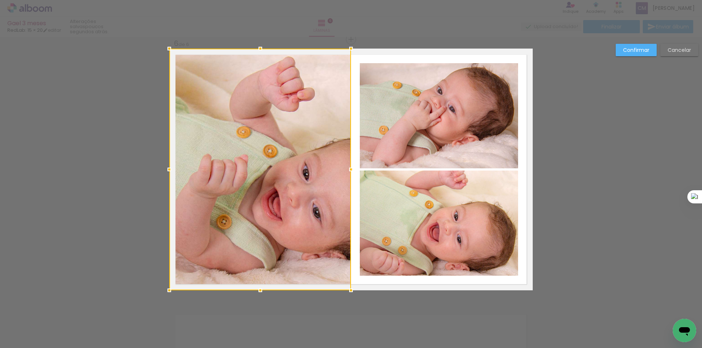
click at [0, 0] on slot "Confirmar" at bounding box center [0, 0] width 0 height 0
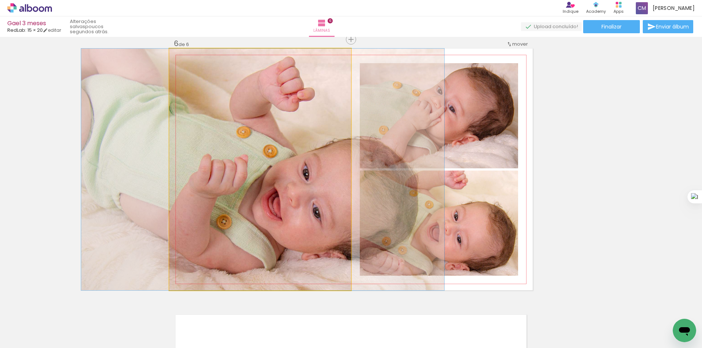
click at [257, 185] on quentale-photo at bounding box center [260, 170] width 182 height 242
click at [318, 172] on quentale-photo at bounding box center [260, 170] width 182 height 242
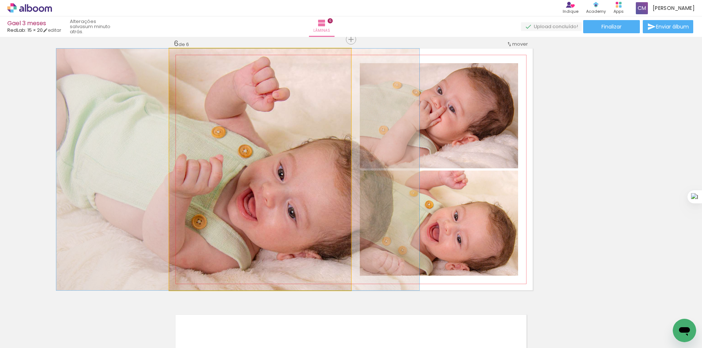
drag, startPoint x: 318, startPoint y: 172, endPoint x: 293, endPoint y: 172, distance: 24.8
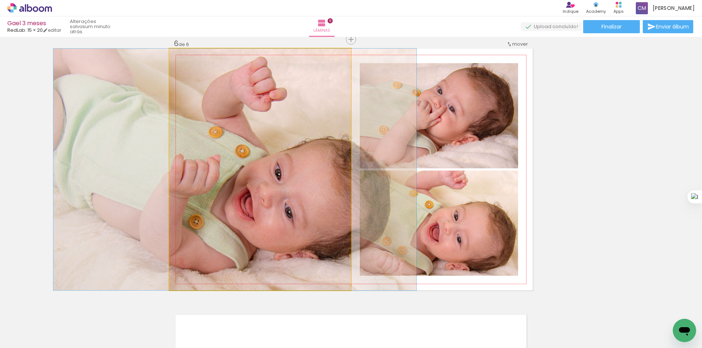
click at [296, 176] on quentale-photo at bounding box center [260, 170] width 182 height 242
drag, startPoint x: 186, startPoint y: 57, endPoint x: 175, endPoint y: 57, distance: 11.4
click at [175, 57] on div at bounding box center [196, 56] width 51 height 11
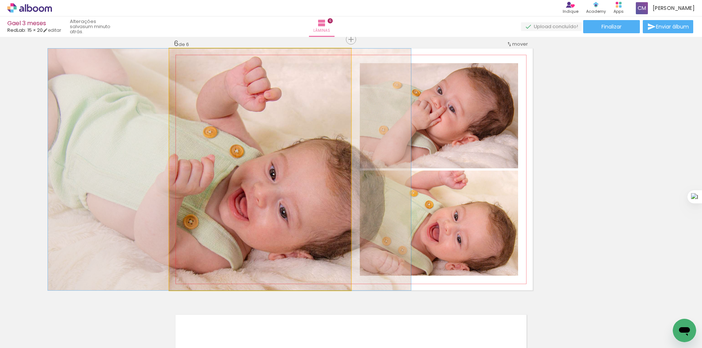
drag, startPoint x: 271, startPoint y: 140, endPoint x: 265, endPoint y: 140, distance: 5.5
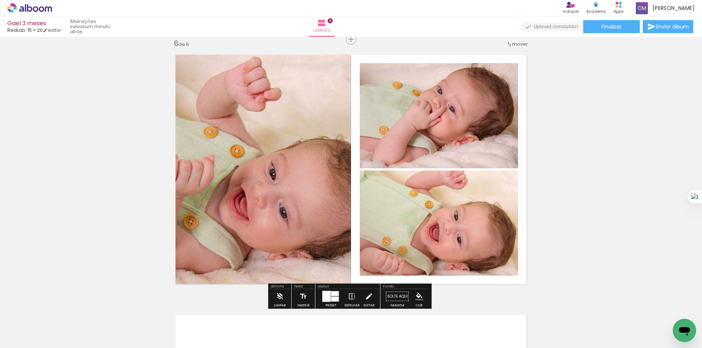
click at [331, 300] on div at bounding box center [335, 299] width 8 height 5
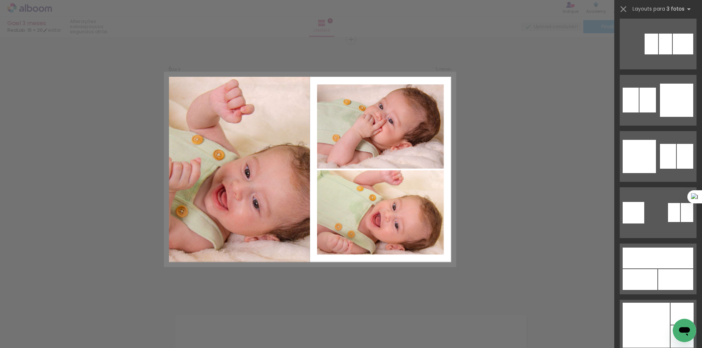
scroll to position [10329, 0]
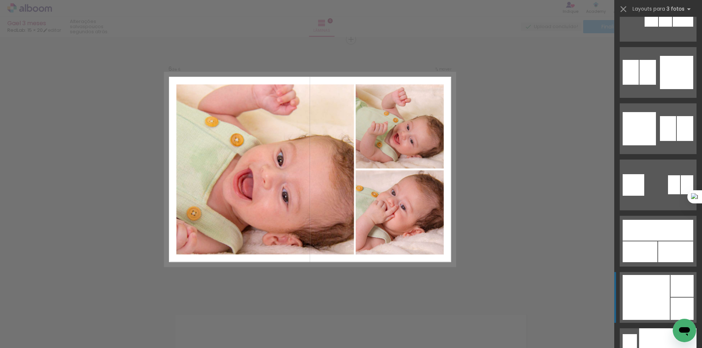
click at [670, 285] on div at bounding box center [681, 286] width 23 height 22
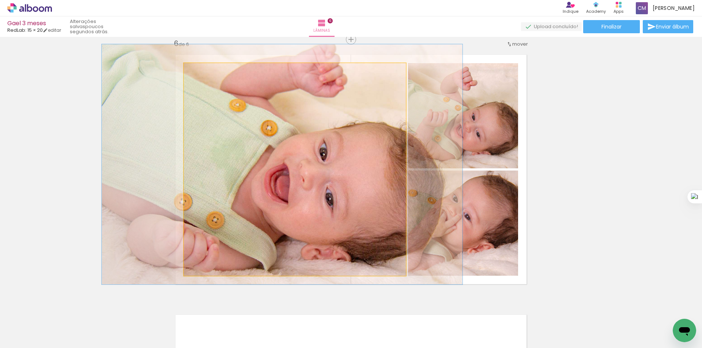
drag, startPoint x: 342, startPoint y: 176, endPoint x: 352, endPoint y: 172, distance: 10.5
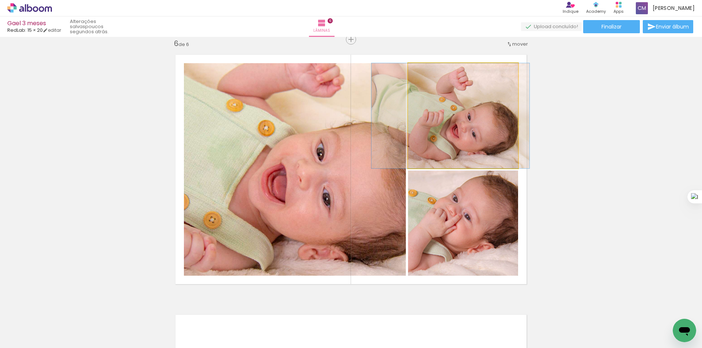
drag, startPoint x: 464, startPoint y: 121, endPoint x: 460, endPoint y: 123, distance: 4.8
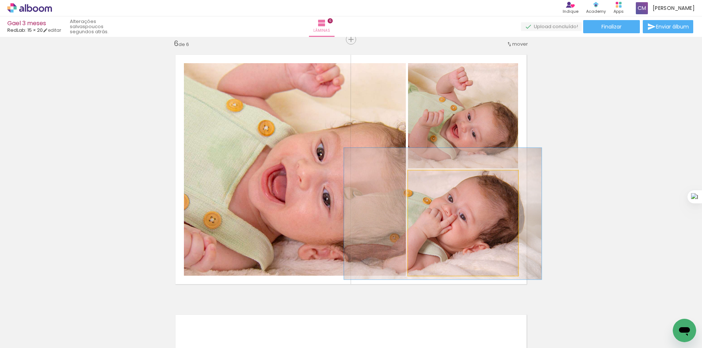
drag, startPoint x: 489, startPoint y: 225, endPoint x: 484, endPoint y: 225, distance: 4.8
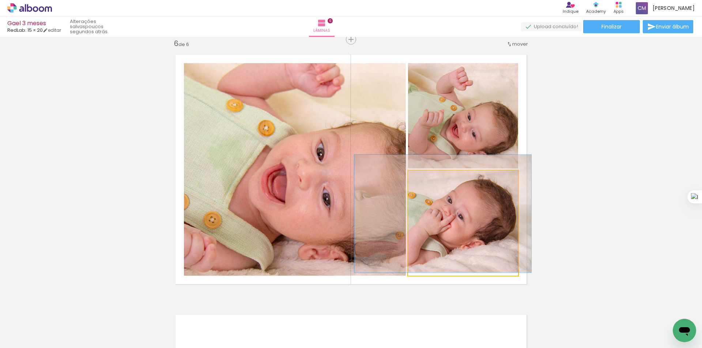
drag, startPoint x: 430, startPoint y: 179, endPoint x: 426, endPoint y: 181, distance: 4.1
click at [426, 181] on div at bounding box center [428, 178] width 7 height 7
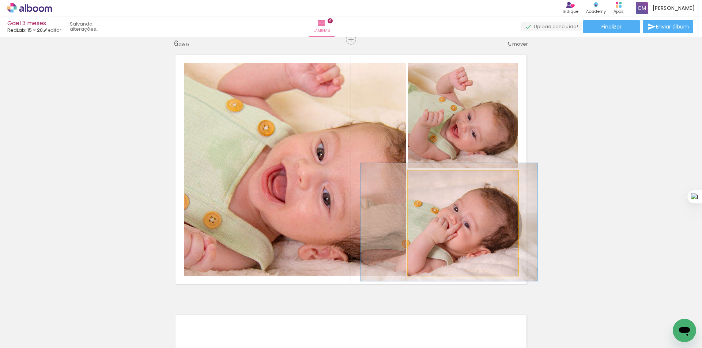
drag, startPoint x: 471, startPoint y: 200, endPoint x: 478, endPoint y: 208, distance: 10.5
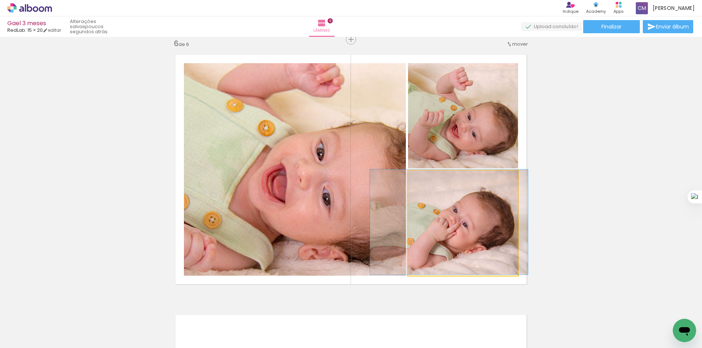
drag, startPoint x: 425, startPoint y: 179, endPoint x: 421, endPoint y: 179, distance: 4.0
type paper-slider "100"
click at [422, 179] on div at bounding box center [425, 178] width 7 height 7
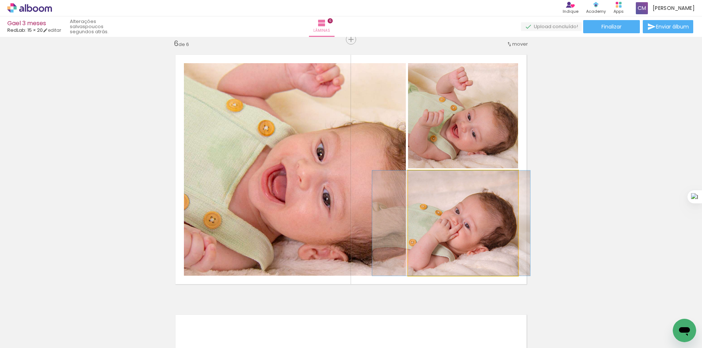
drag, startPoint x: 494, startPoint y: 217, endPoint x: 496, endPoint y: 212, distance: 5.9
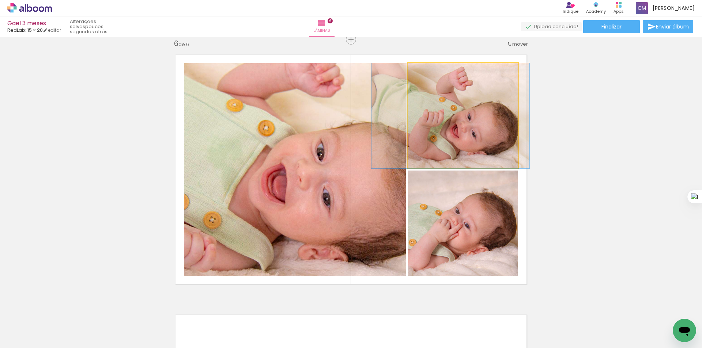
drag, startPoint x: 421, startPoint y: 71, endPoint x: 400, endPoint y: 77, distance: 22.4
click at [408, 71] on quentale-photo at bounding box center [463, 115] width 110 height 105
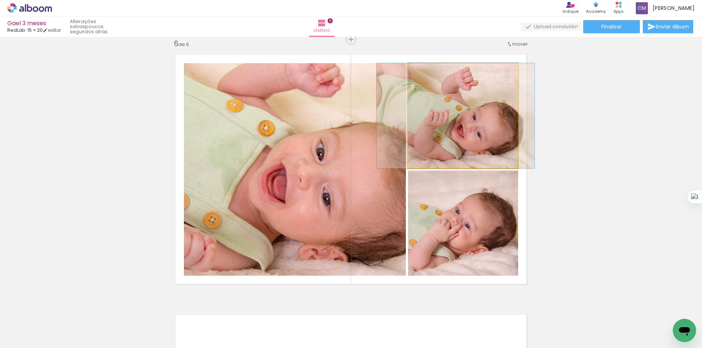
drag, startPoint x: 453, startPoint y: 126, endPoint x: 458, endPoint y: 132, distance: 7.5
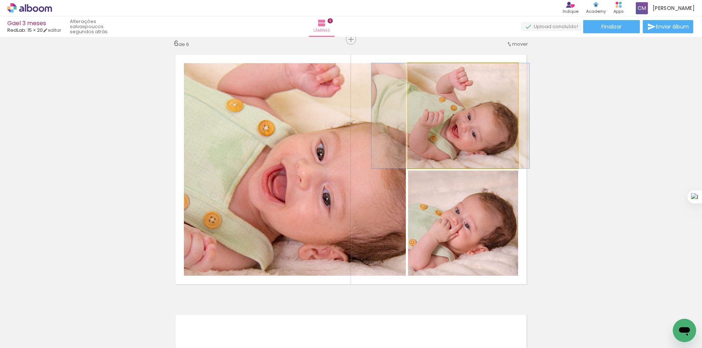
drag, startPoint x: 481, startPoint y: 134, endPoint x: 475, endPoint y: 138, distance: 6.7
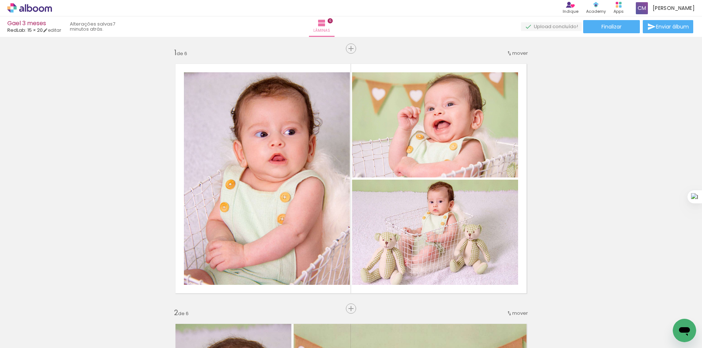
scroll to position [0, 0]
click at [616, 24] on span "Finalizar" at bounding box center [611, 26] width 20 height 5
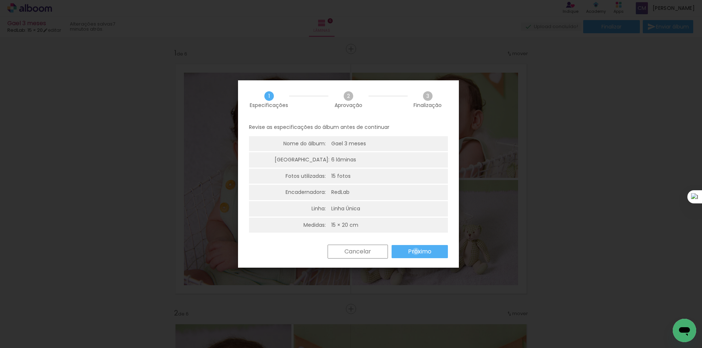
click at [0, 0] on slot "Próximo" at bounding box center [0, 0] width 0 height 0
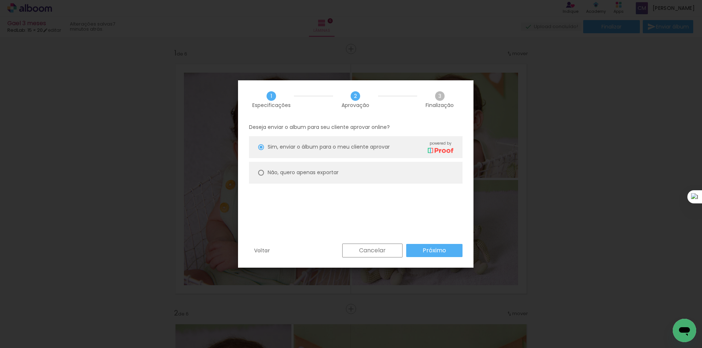
click at [446, 252] on paper-button "Próximo" at bounding box center [434, 250] width 56 height 13
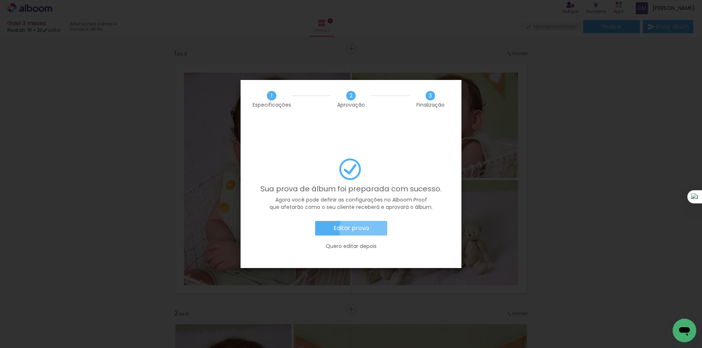
click at [0, 0] on slot "Editar prova" at bounding box center [0, 0] width 0 height 0
